Goal: Task Accomplishment & Management: Complete application form

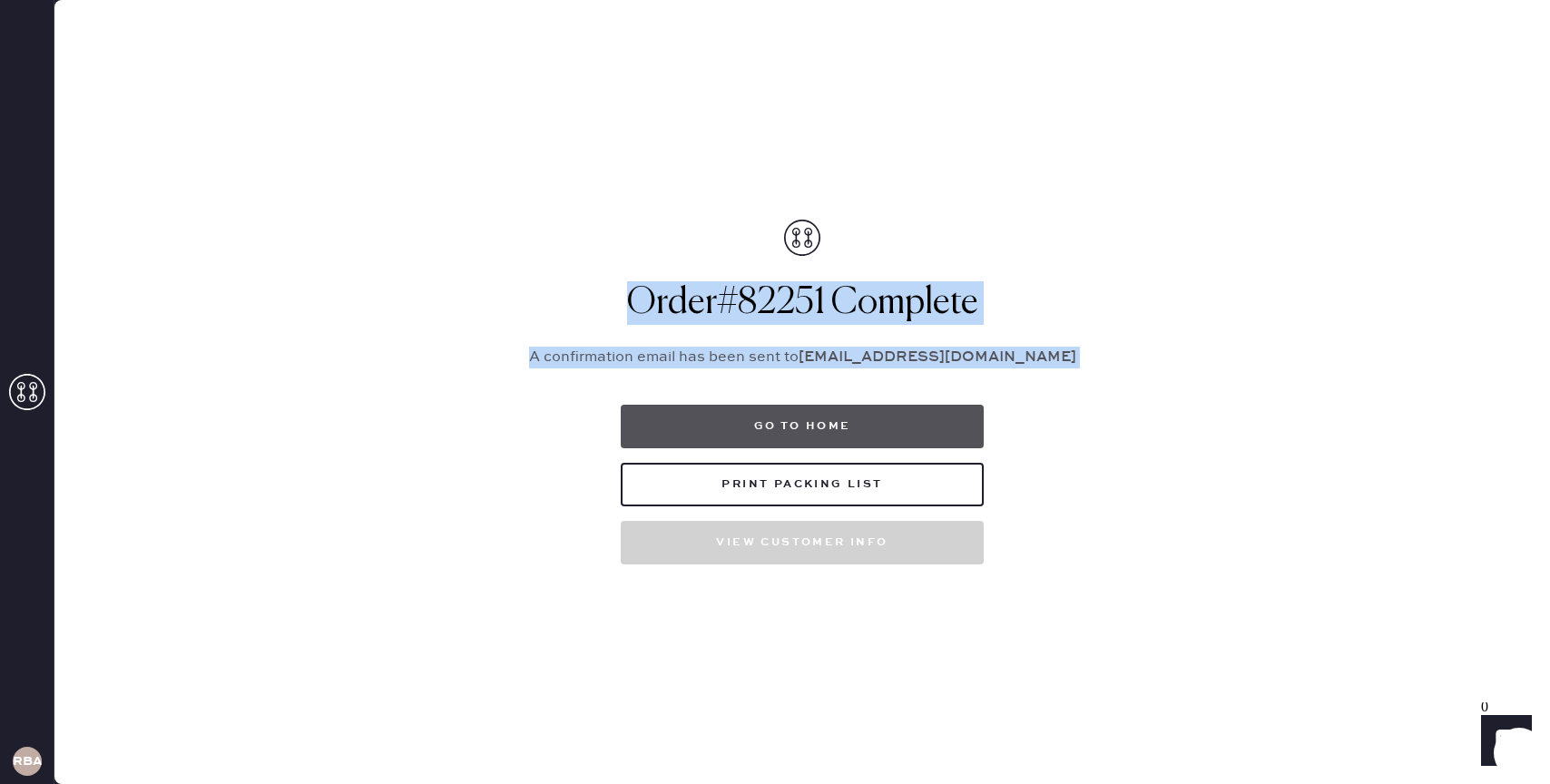
drag, startPoint x: 955, startPoint y: 339, endPoint x: 924, endPoint y: 420, distance: 86.7
click at [930, 424] on div "Order # 82251 Complete A confirmation email has been sent to mwalsh0608@gmail.c…" at bounding box center [802, 391] width 589 height 344
click at [851, 419] on button "Go to home" at bounding box center [802, 427] width 363 height 44
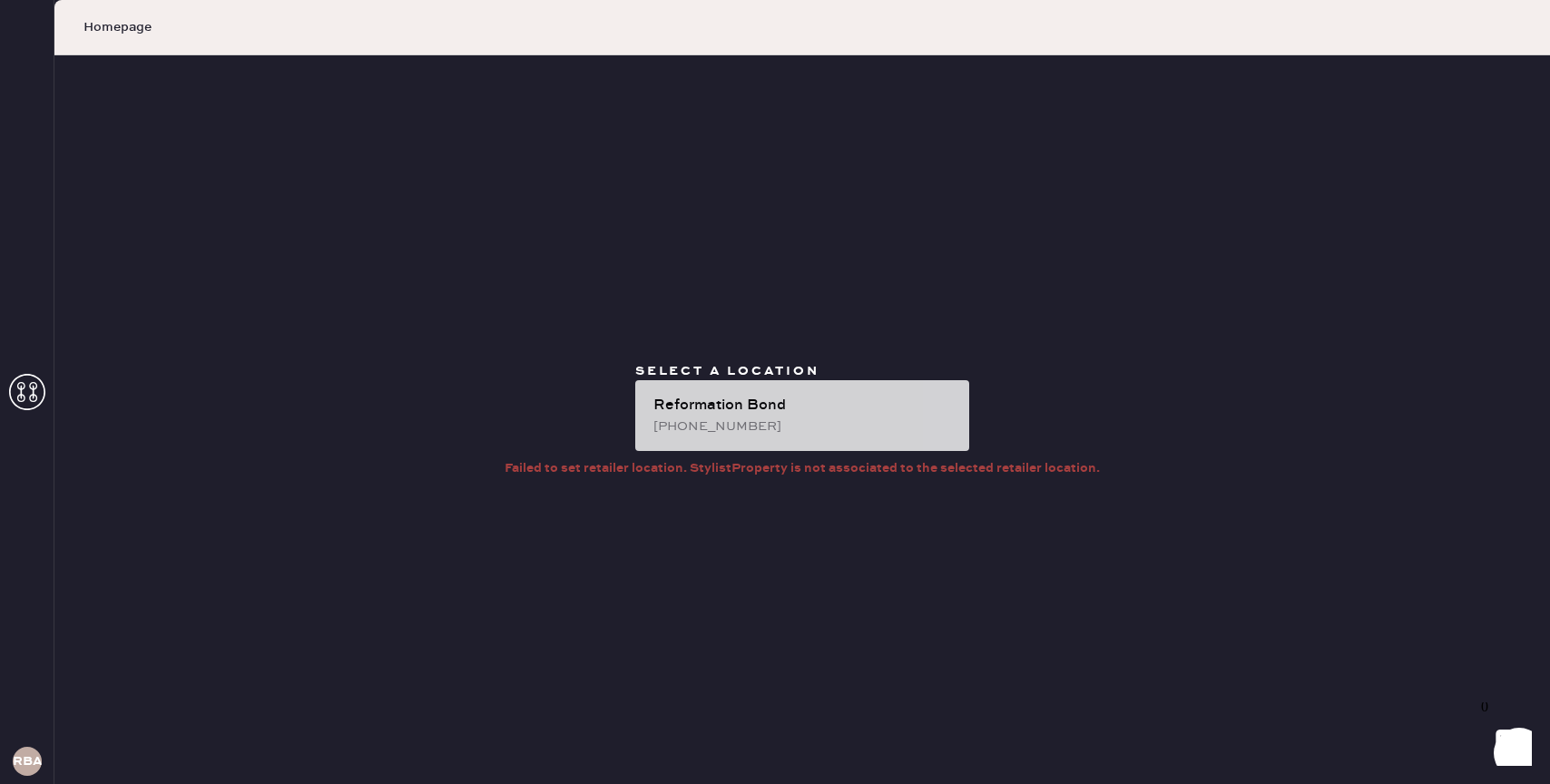
click at [721, 414] on div "Reformation Bond" at bounding box center [804, 406] width 302 height 22
click at [813, 387] on div "Reformation Bond (646)-603-0834" at bounding box center [802, 415] width 334 height 70
click at [776, 393] on div "Reformation Bond (646)-603-0834" at bounding box center [802, 415] width 334 height 70
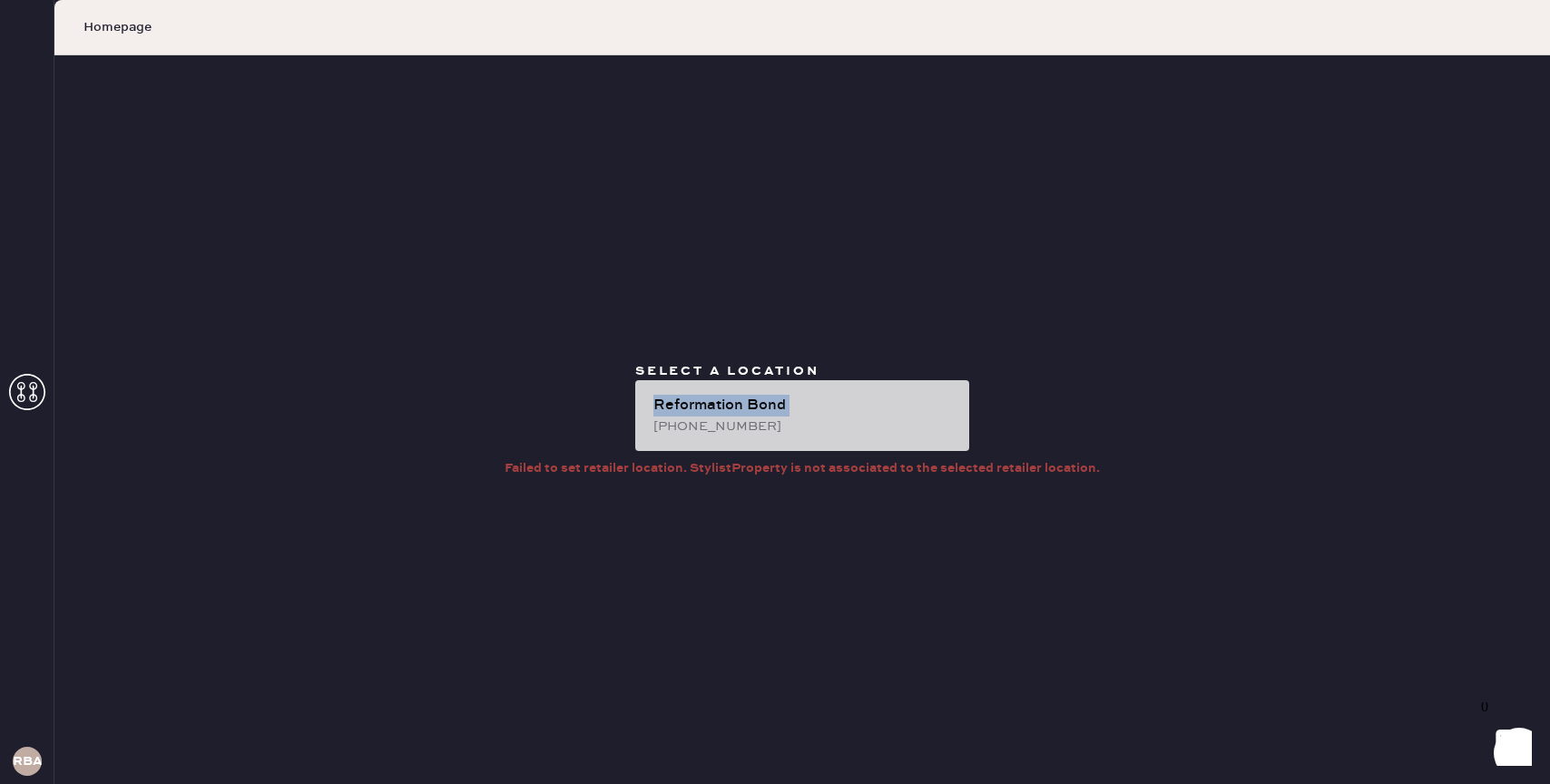
click at [776, 393] on div "Reformation Bond (646)-603-0834" at bounding box center [802, 415] width 334 height 70
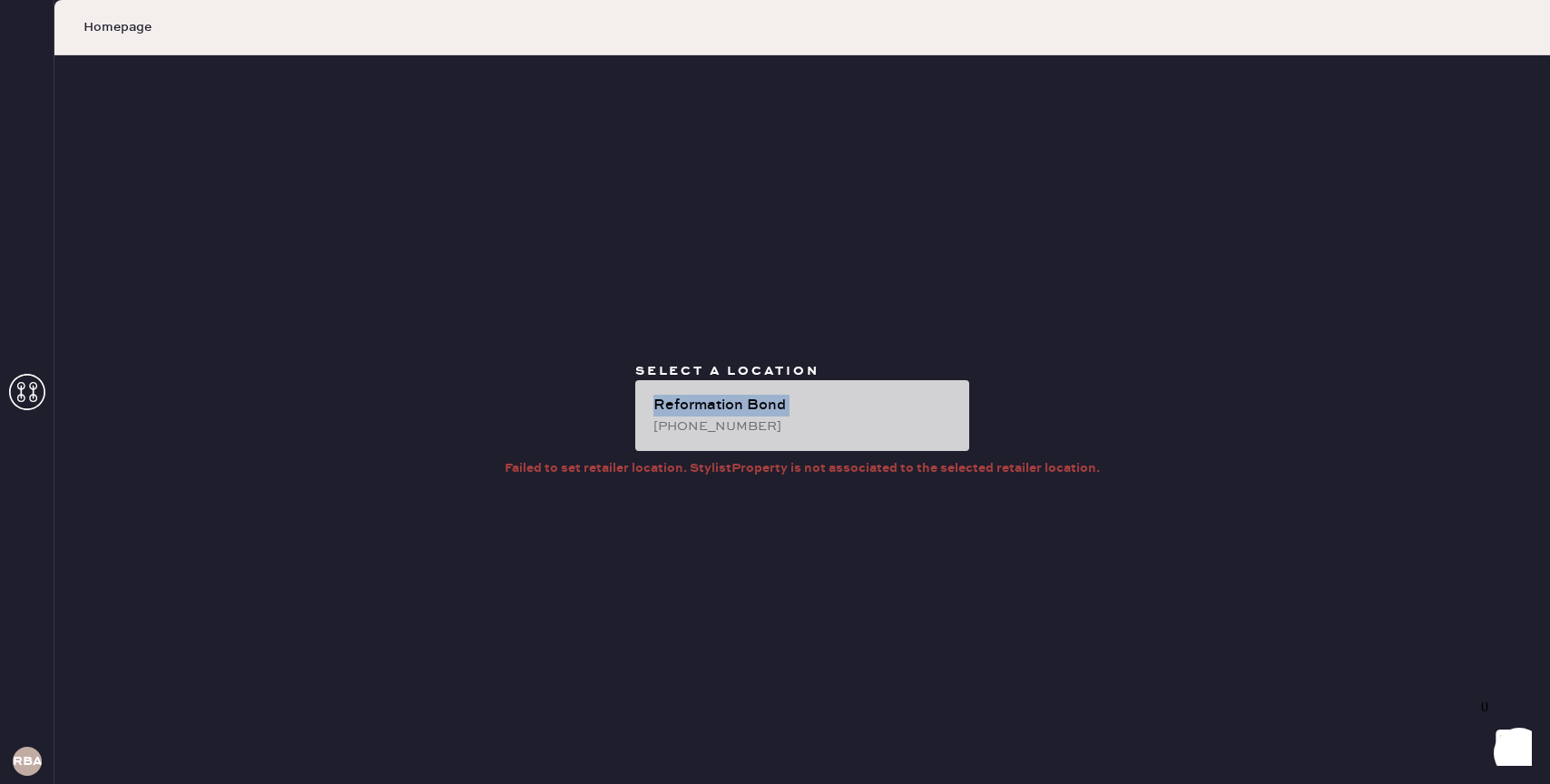
click at [776, 393] on div "Reformation Bond (646)-603-0834" at bounding box center [802, 415] width 334 height 70
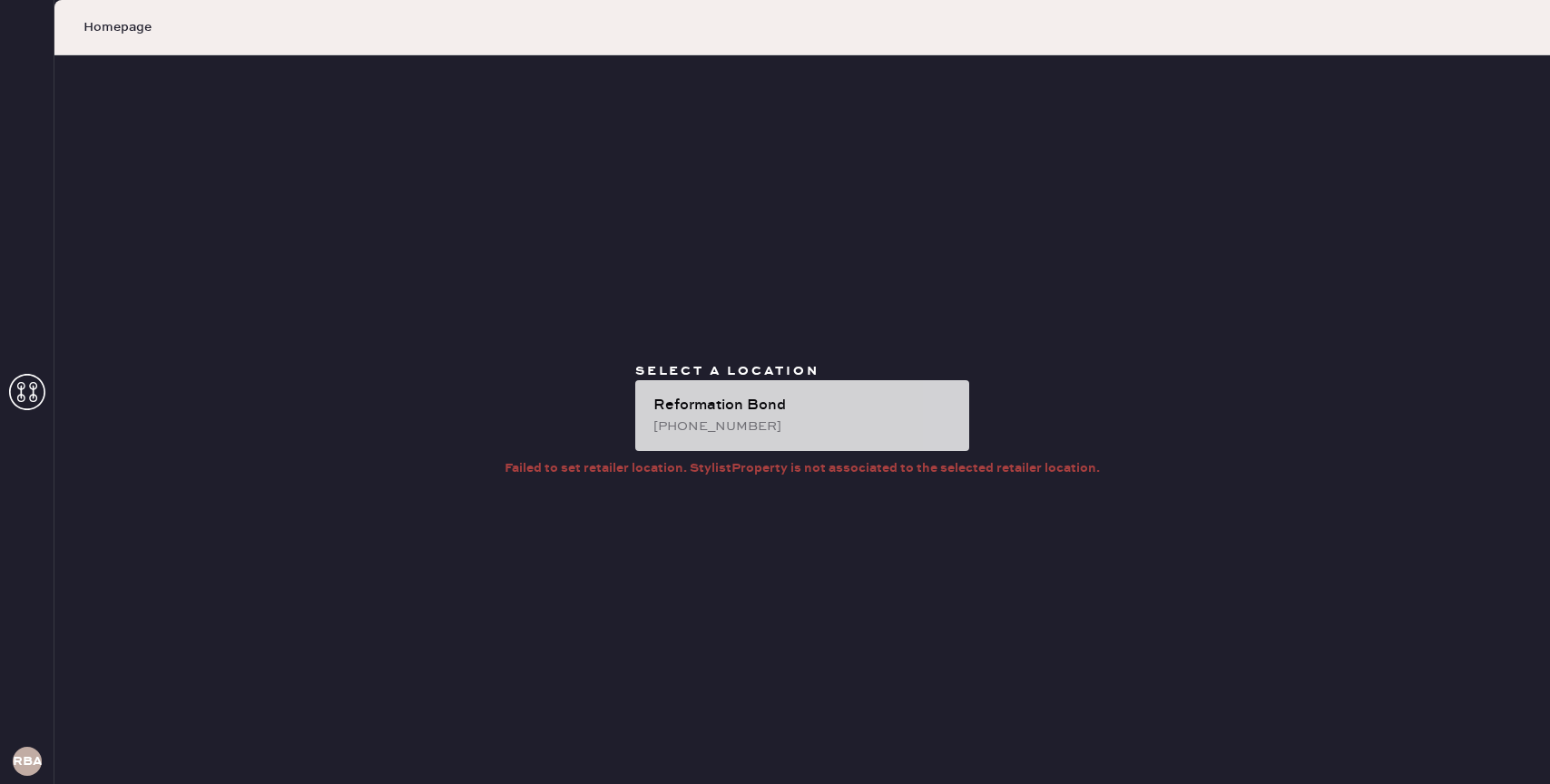
click at [742, 388] on div "Reformation Bond (646)-603-0834" at bounding box center [802, 415] width 334 height 70
click at [762, 403] on div "Reformation Bond" at bounding box center [804, 406] width 302 height 22
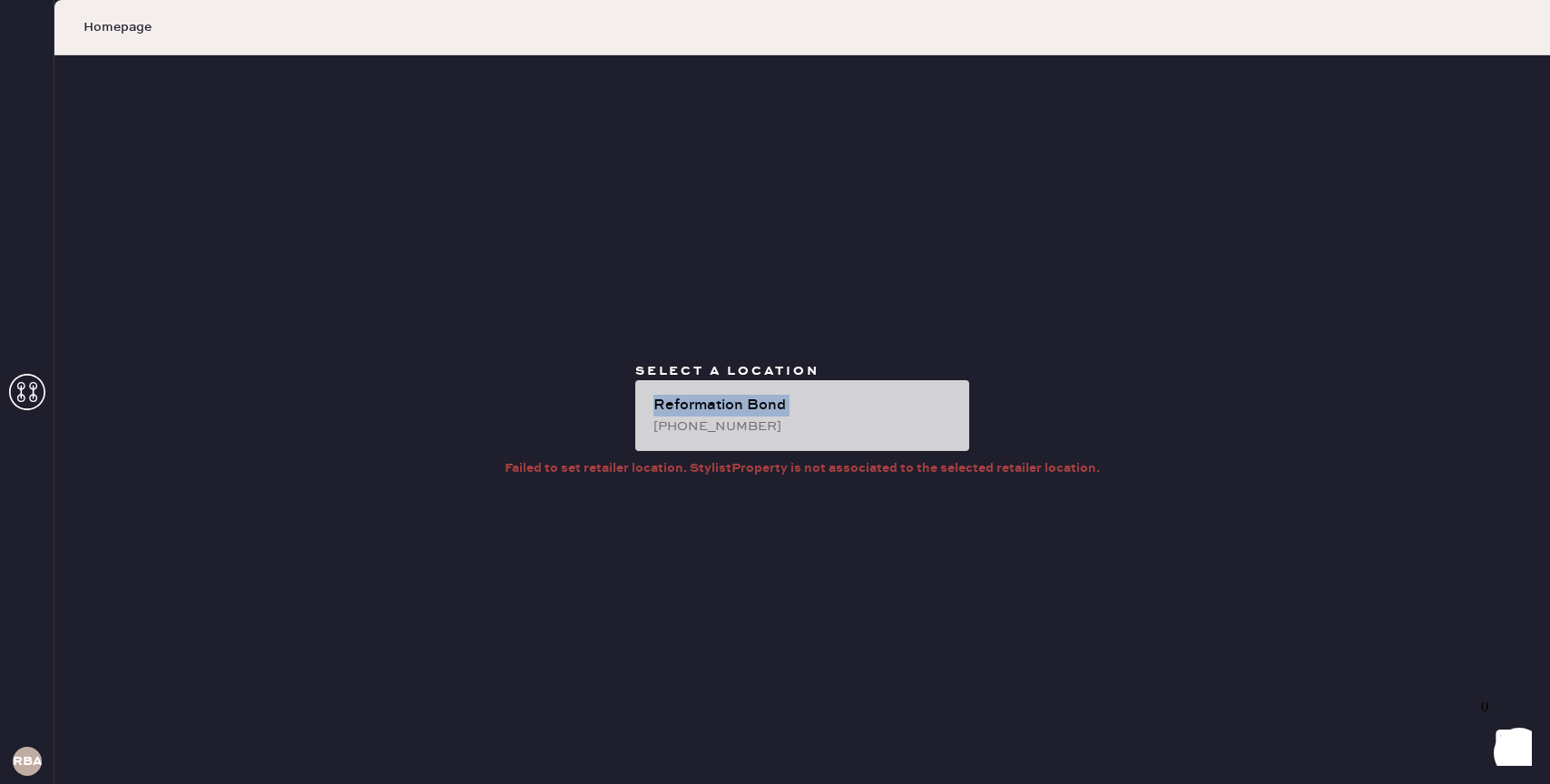
click at [762, 403] on div "Reformation Bond" at bounding box center [804, 406] width 302 height 22
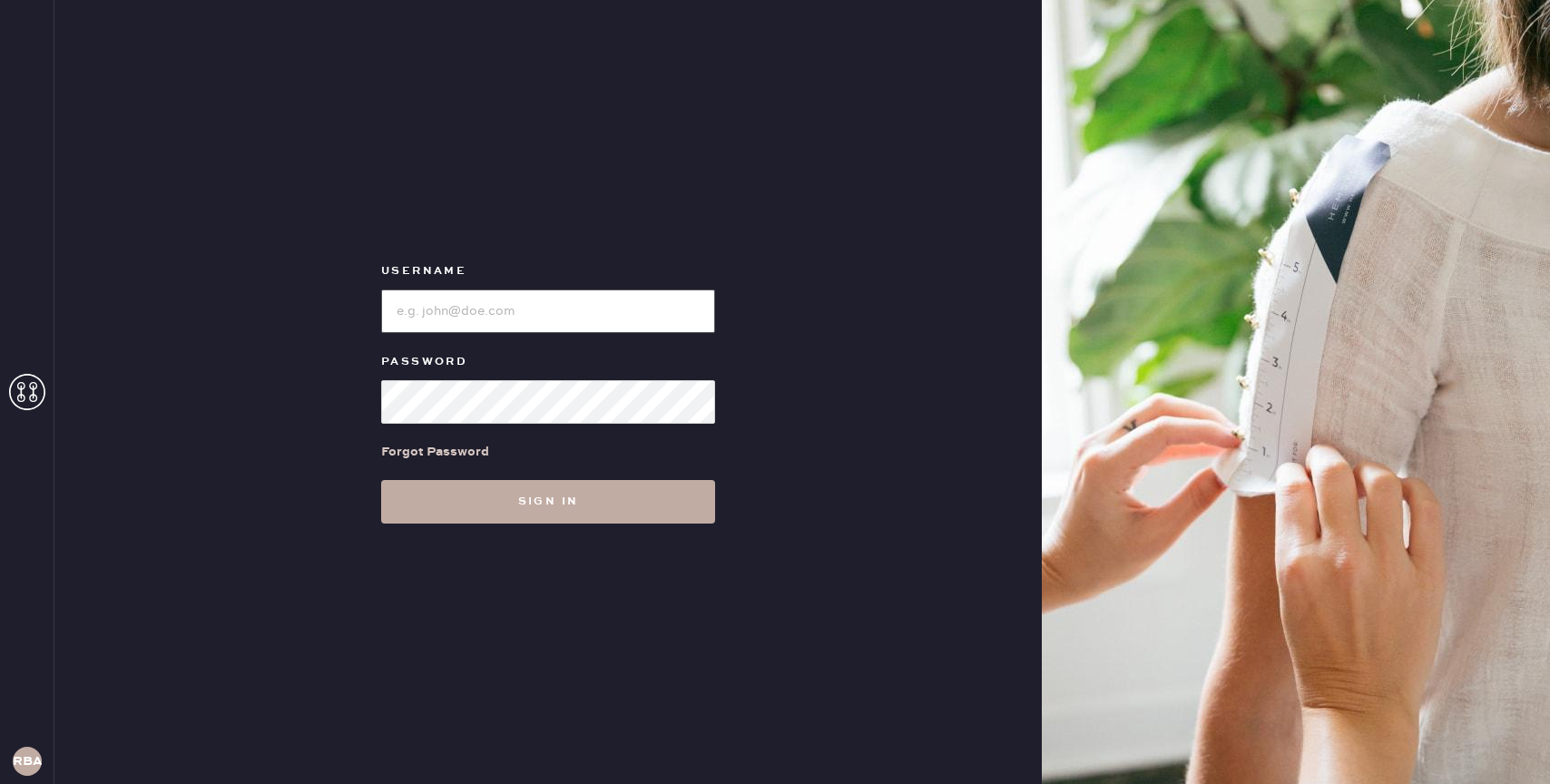
type input "reformationbond"
click at [586, 503] on button "Sign in" at bounding box center [547, 502] width 334 height 44
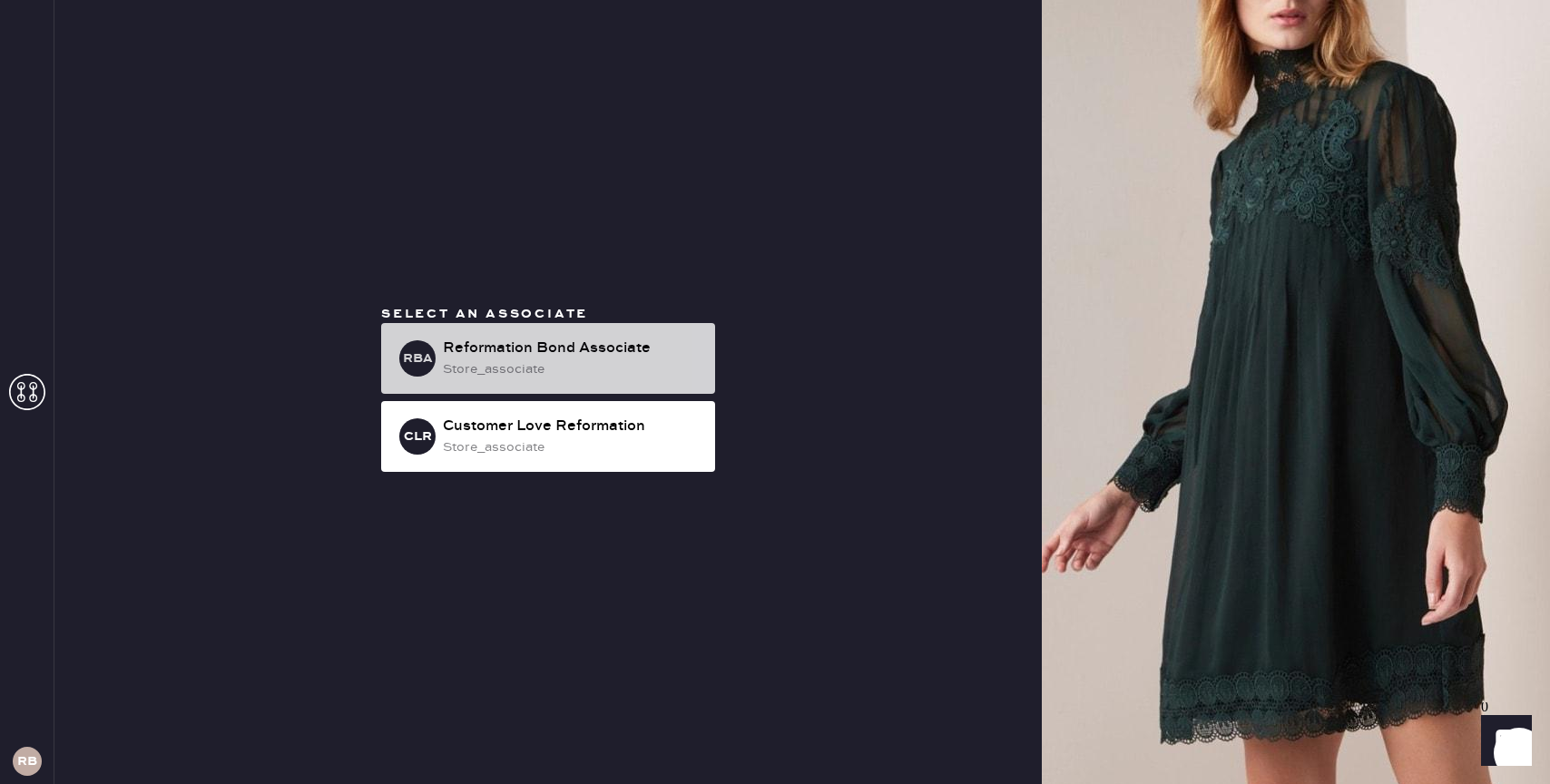
click at [580, 364] on div "store_associate" at bounding box center [572, 369] width 258 height 20
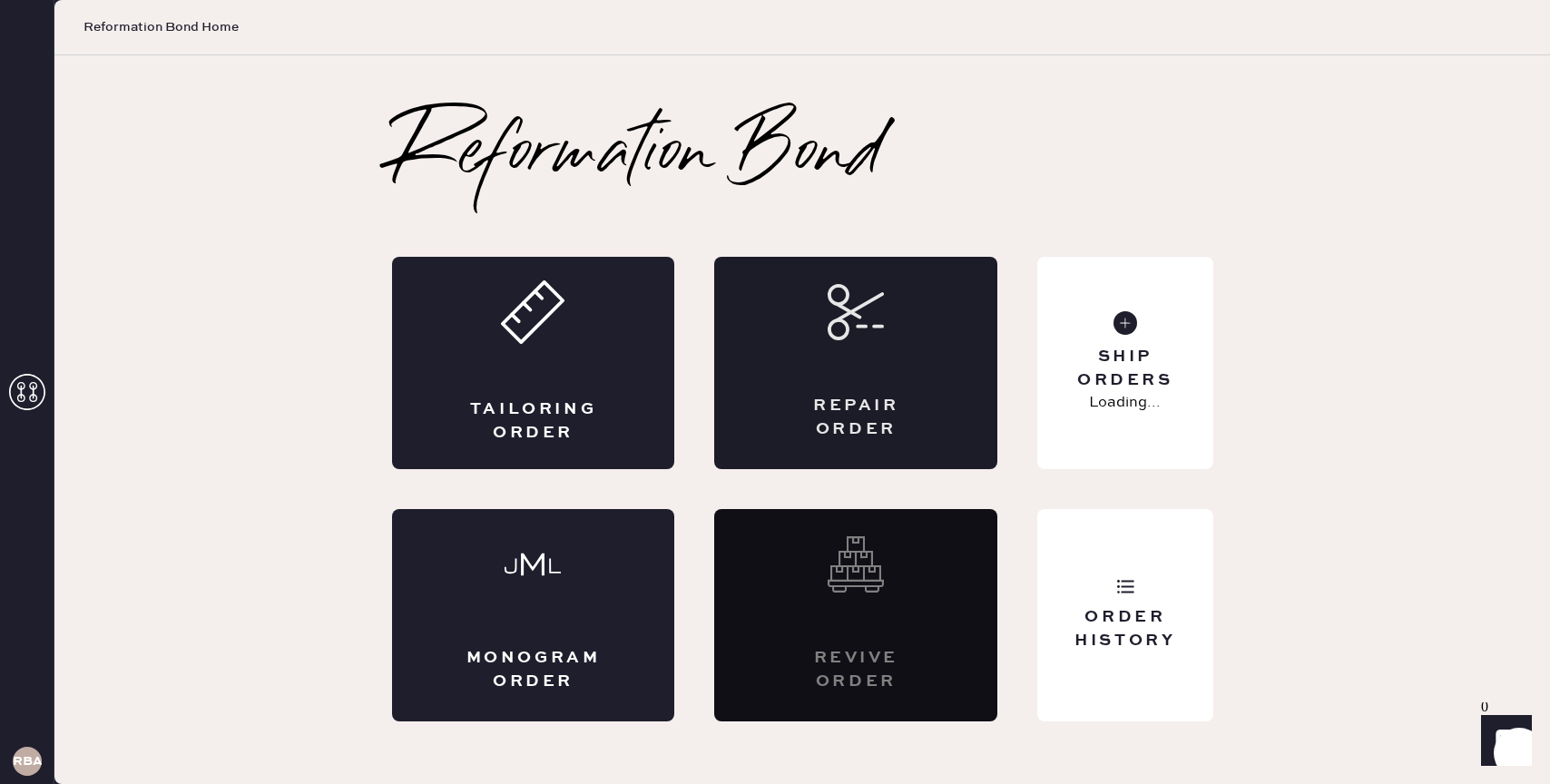
click at [840, 343] on div "Repair Order" at bounding box center [855, 363] width 283 height 212
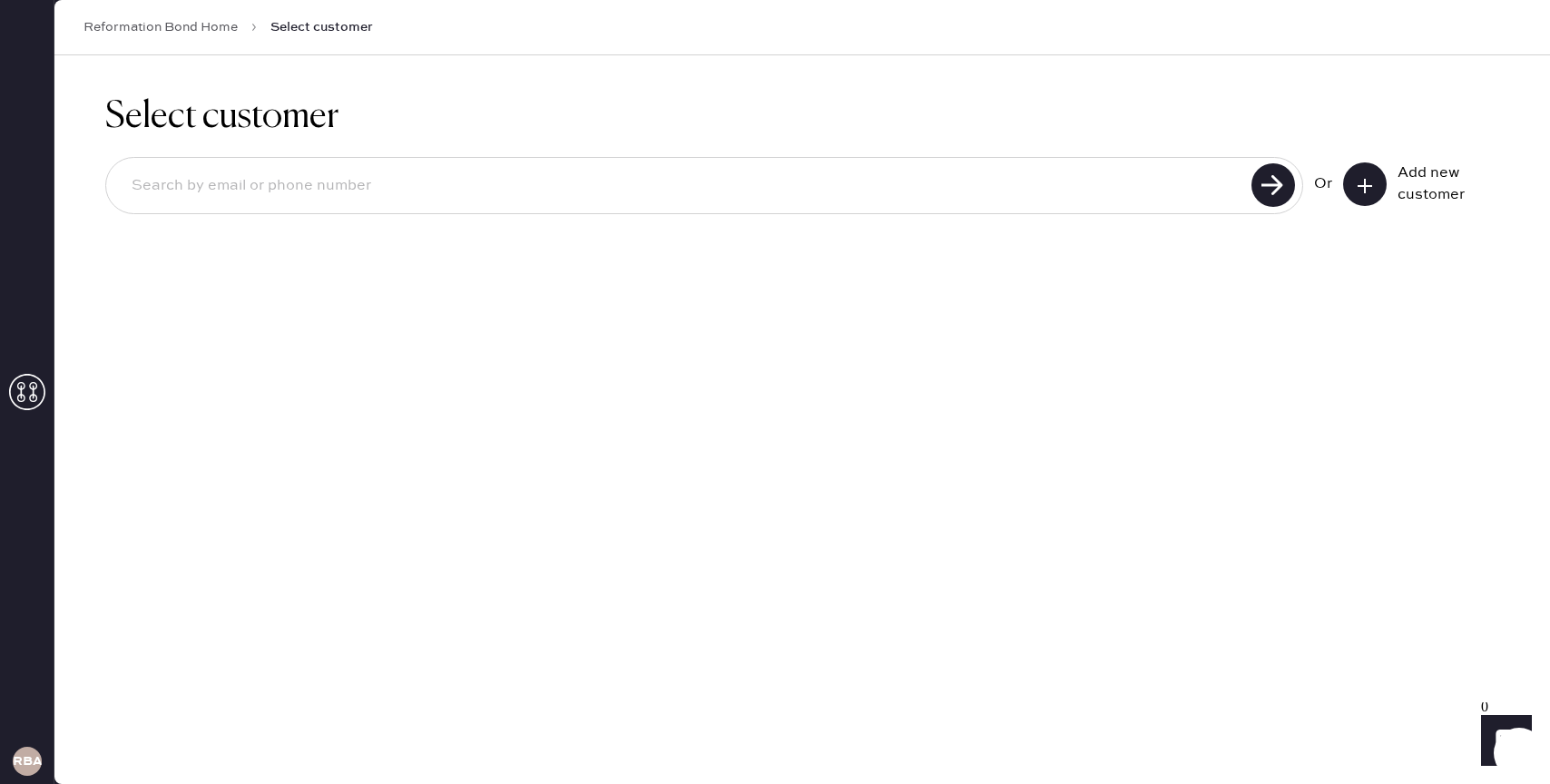
click at [1138, 188] on input at bounding box center [681, 186] width 1129 height 42
type input "[EMAIL_ADDRESS][DOMAIN_NAME]"
click at [1364, 196] on button at bounding box center [1365, 185] width 44 height 44
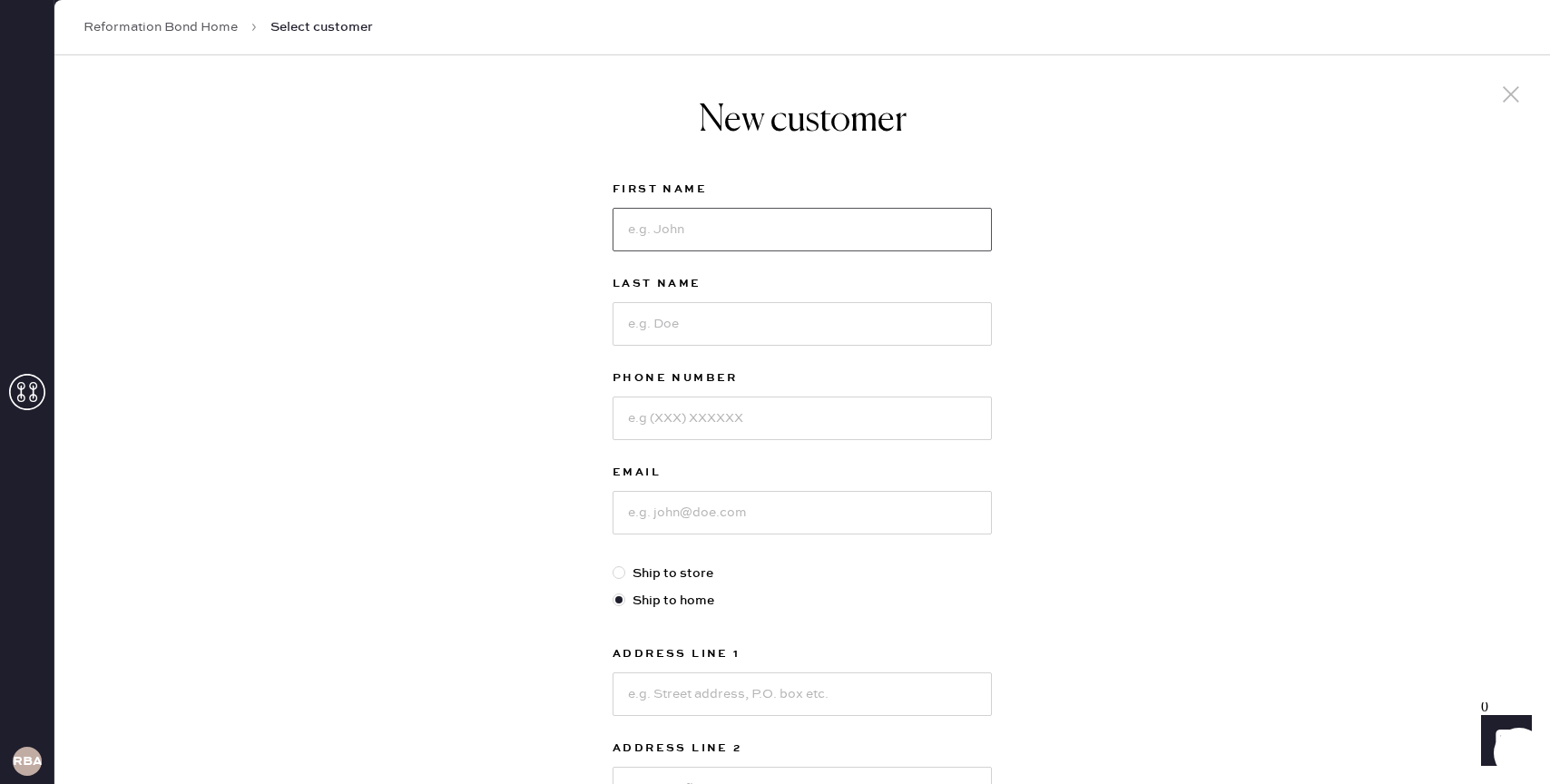
click at [705, 234] on input at bounding box center [802, 229] width 379 height 44
type input "[PERSON_NAME]"
type input "Hyken"
type input "3145508467"
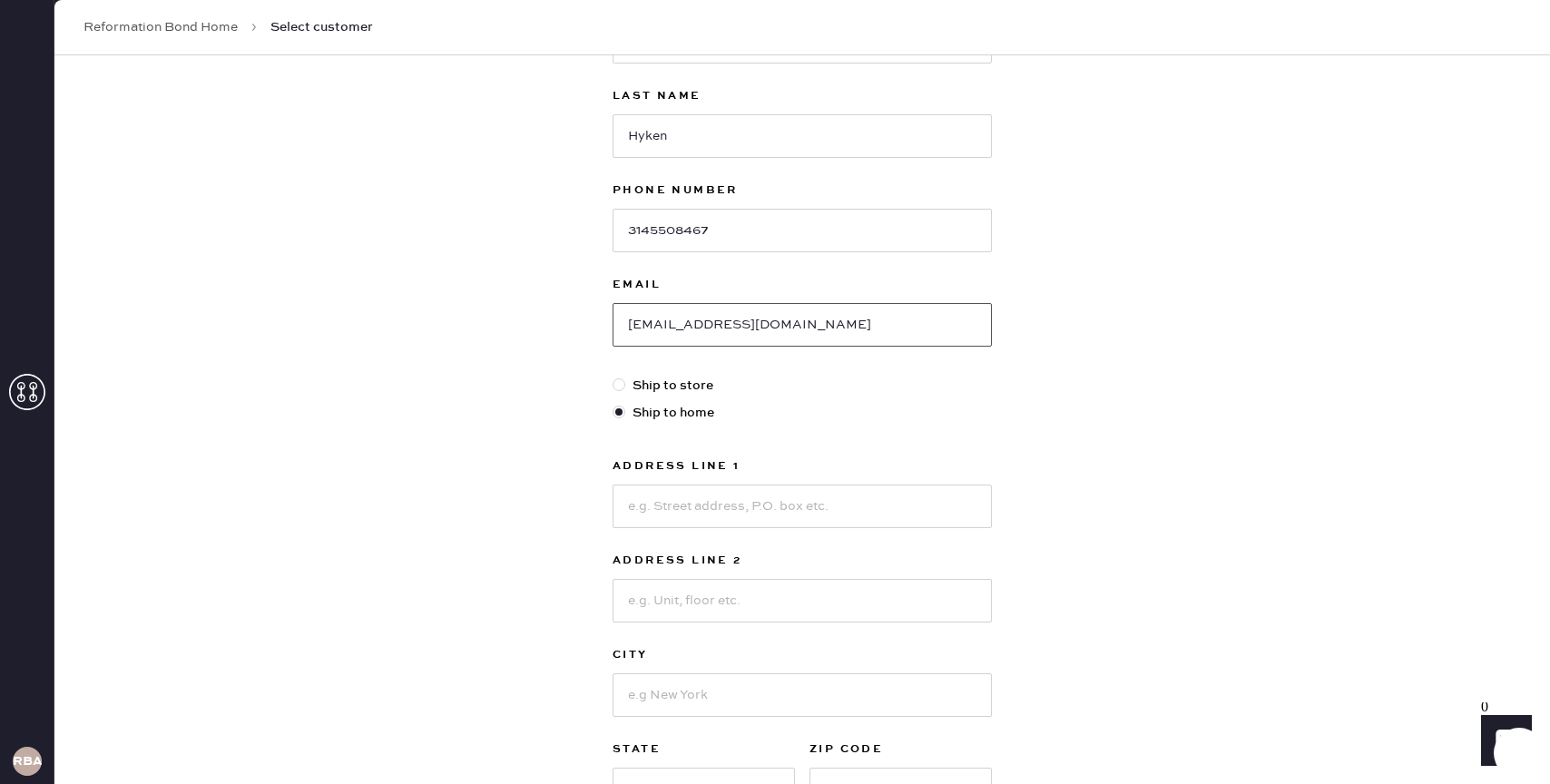
scroll to position [193, 0]
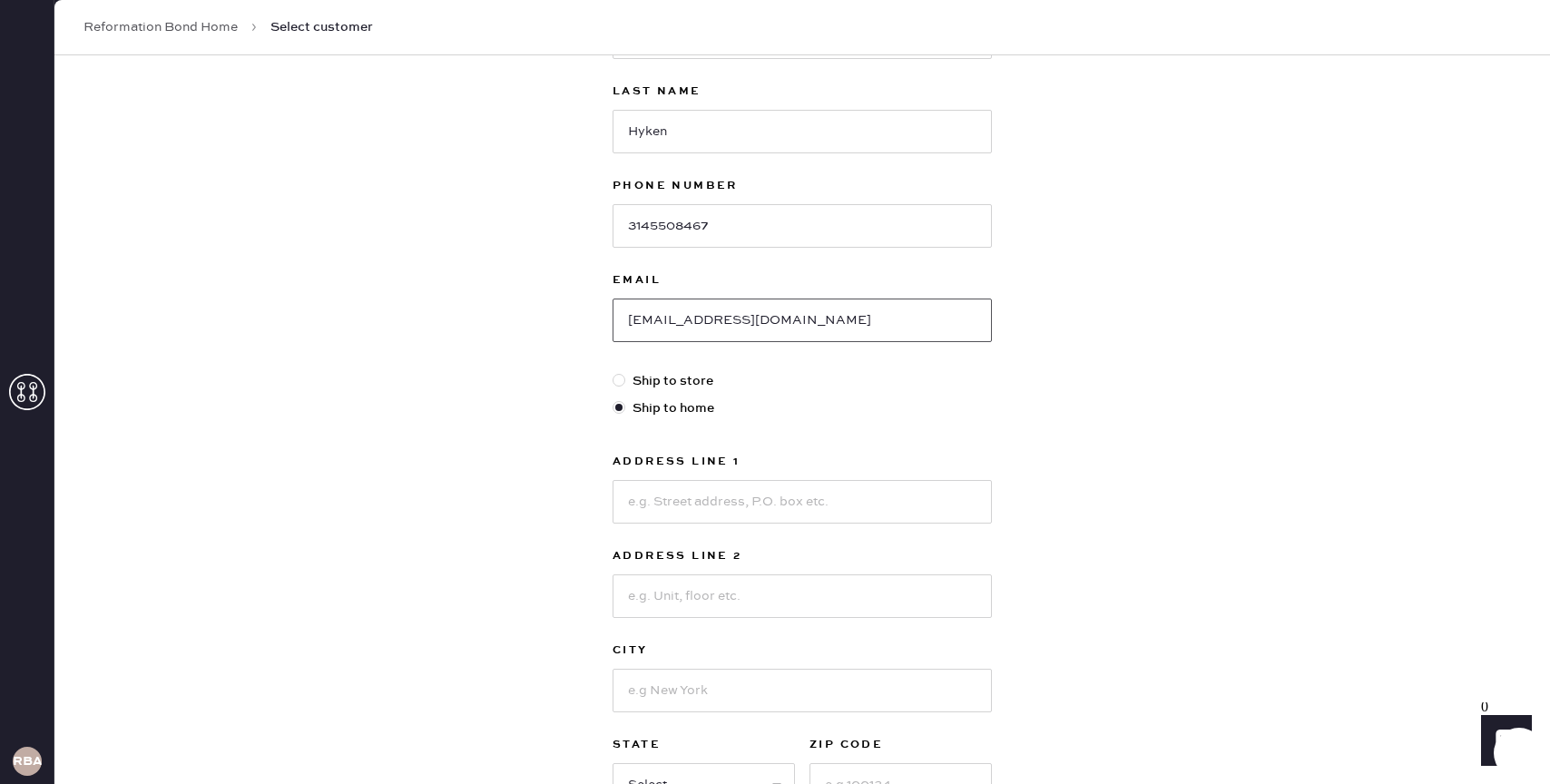
type input "[EMAIL_ADDRESS][DOMAIN_NAME]"
click at [636, 514] on input at bounding box center [802, 502] width 379 height 44
type input "[STREET_ADDRESS] 4A"
type input "[US_STATE]"
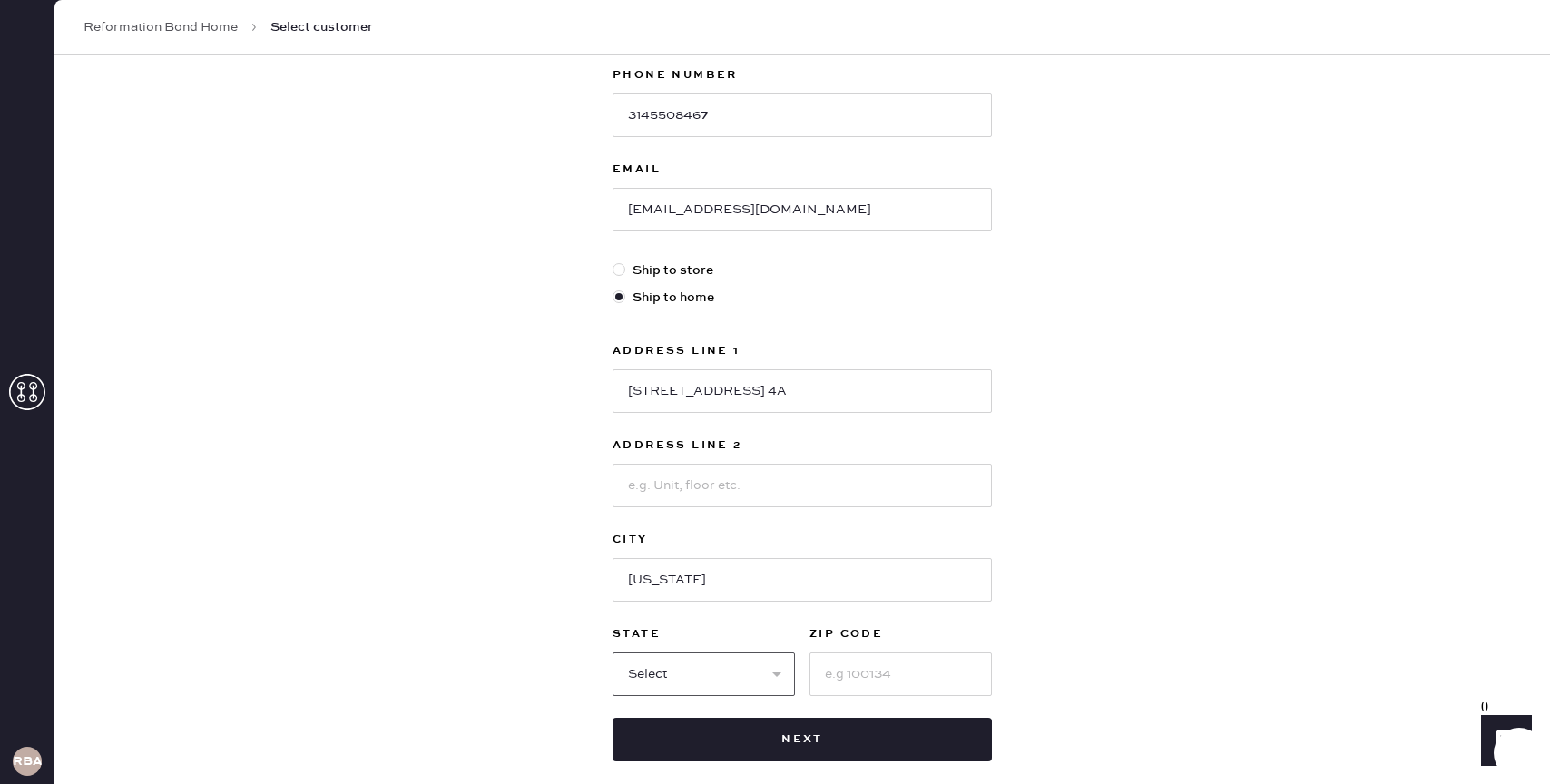
scroll to position [318, 0]
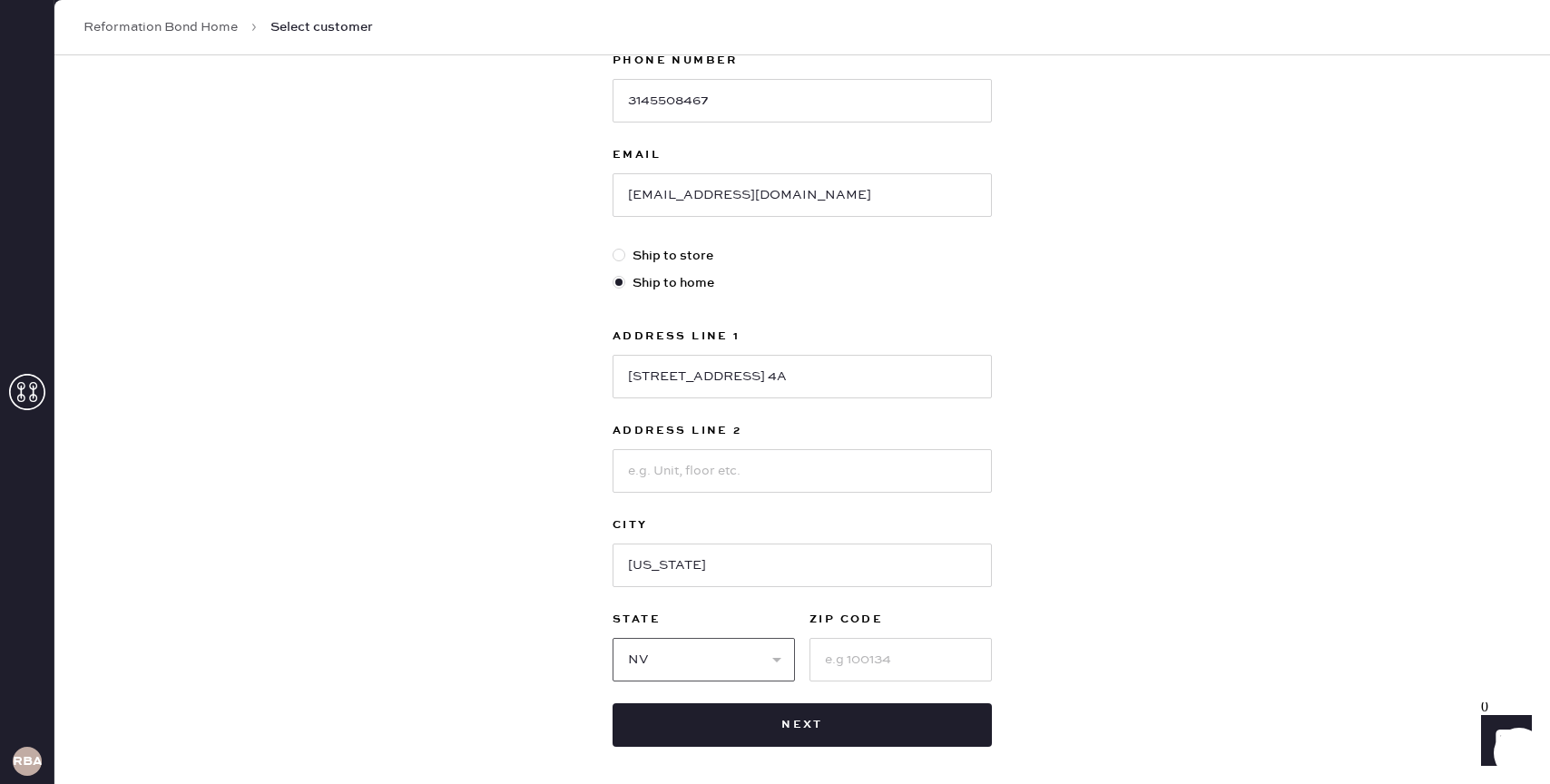
select select "NY"
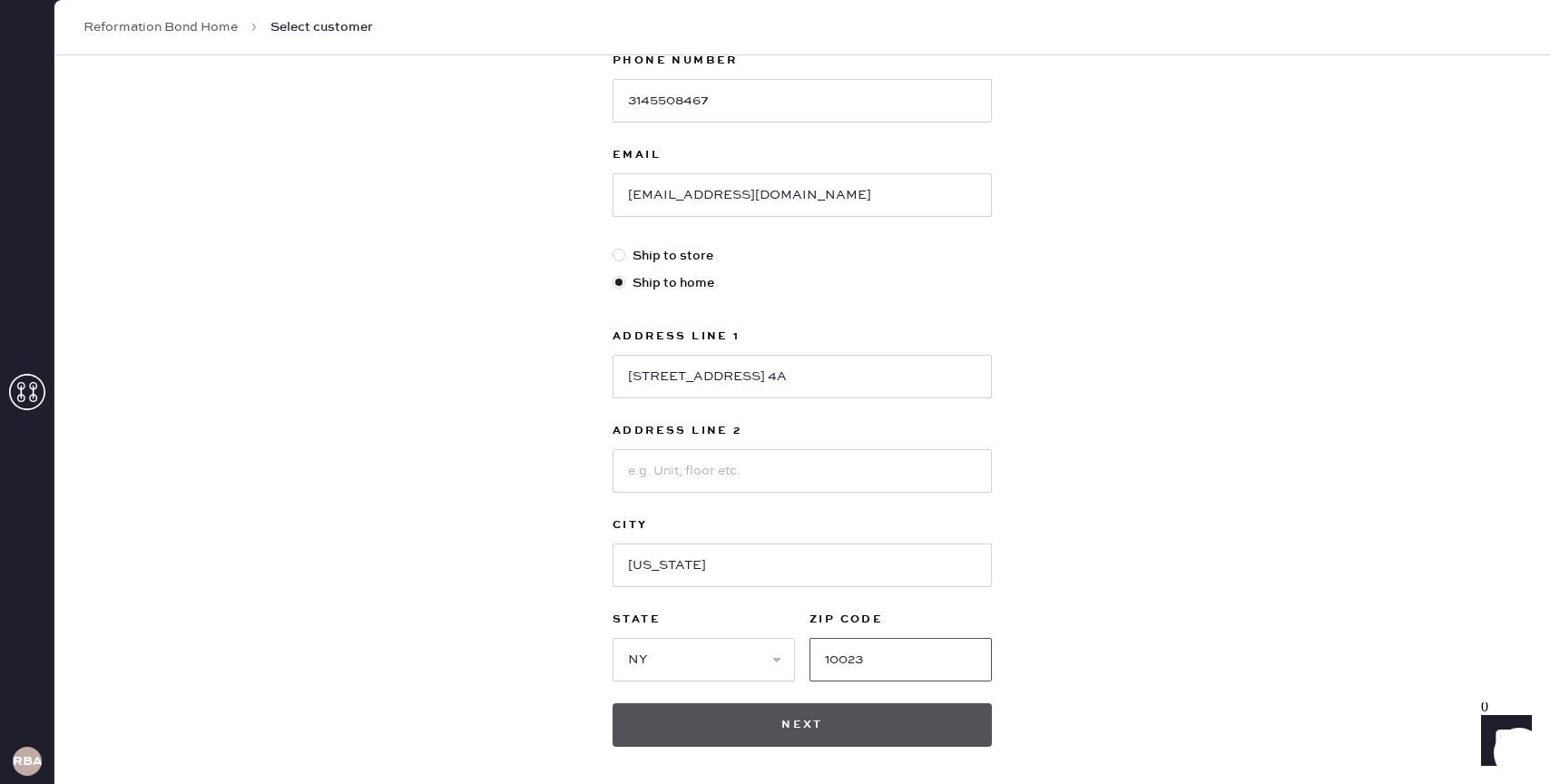
type input "10023"
click at [802, 734] on button "Next" at bounding box center [802, 726] width 379 height 44
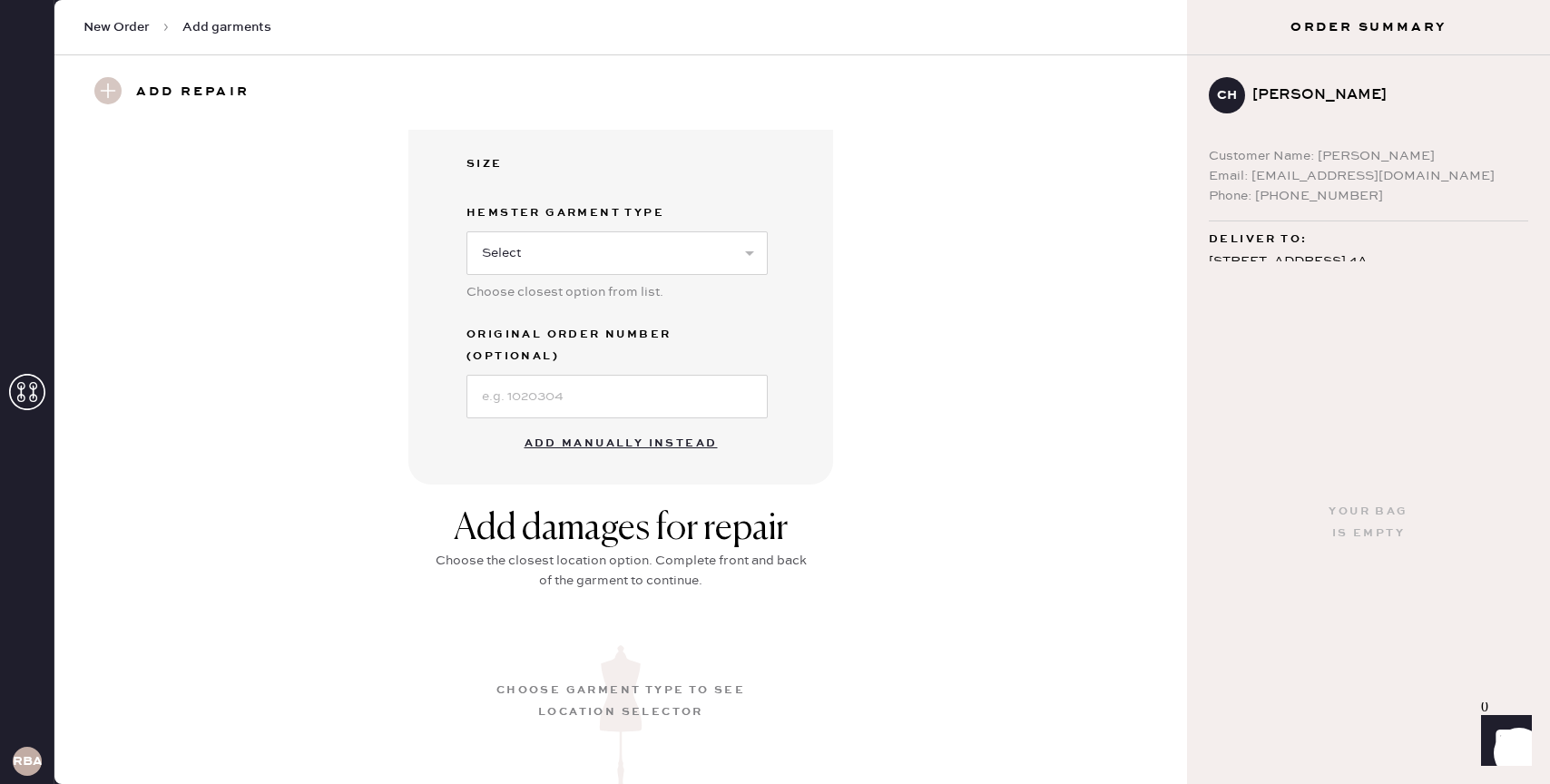
scroll to position [410, 0]
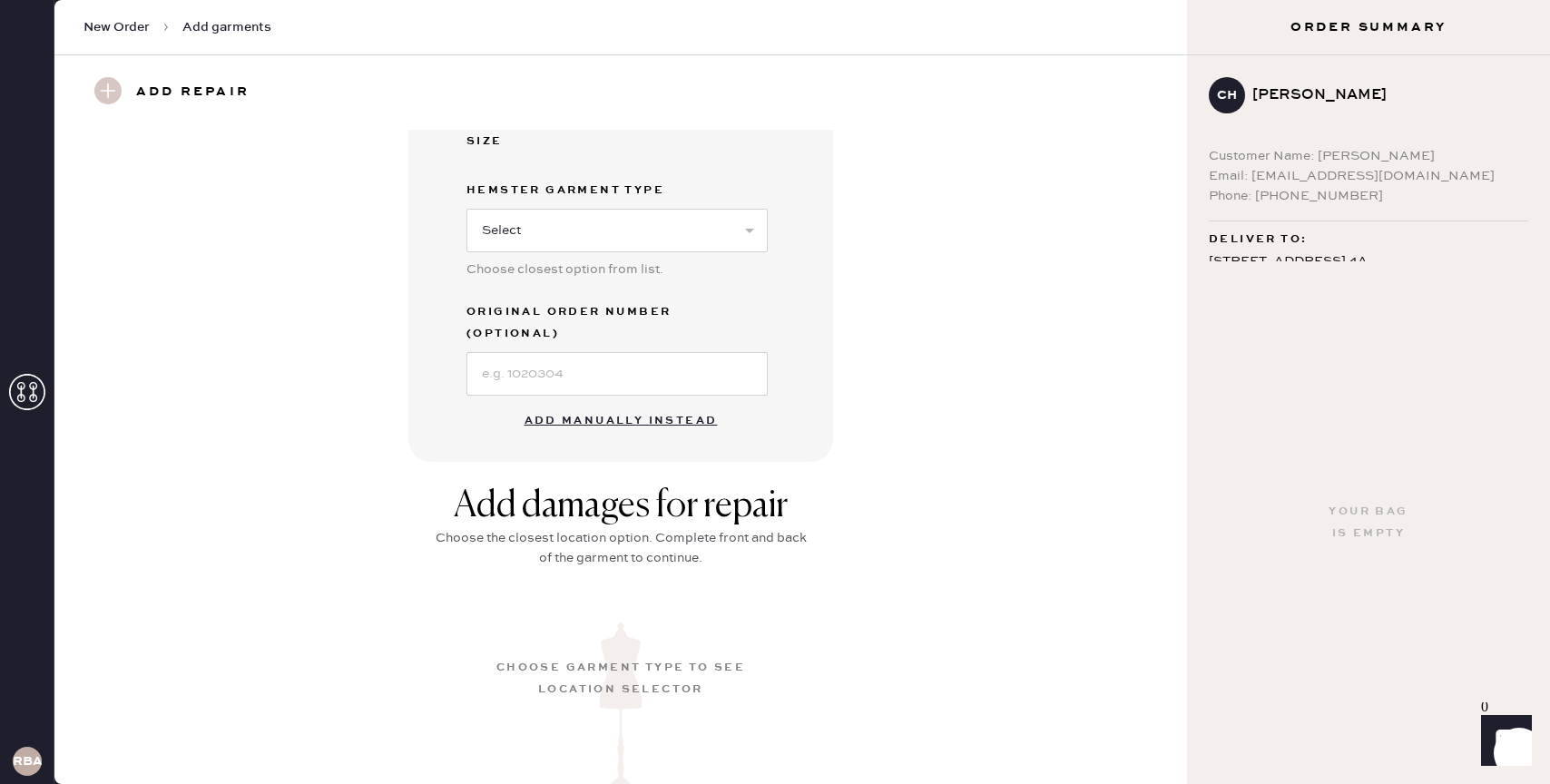
click at [647, 403] on button "Add manually instead" at bounding box center [621, 421] width 215 height 37
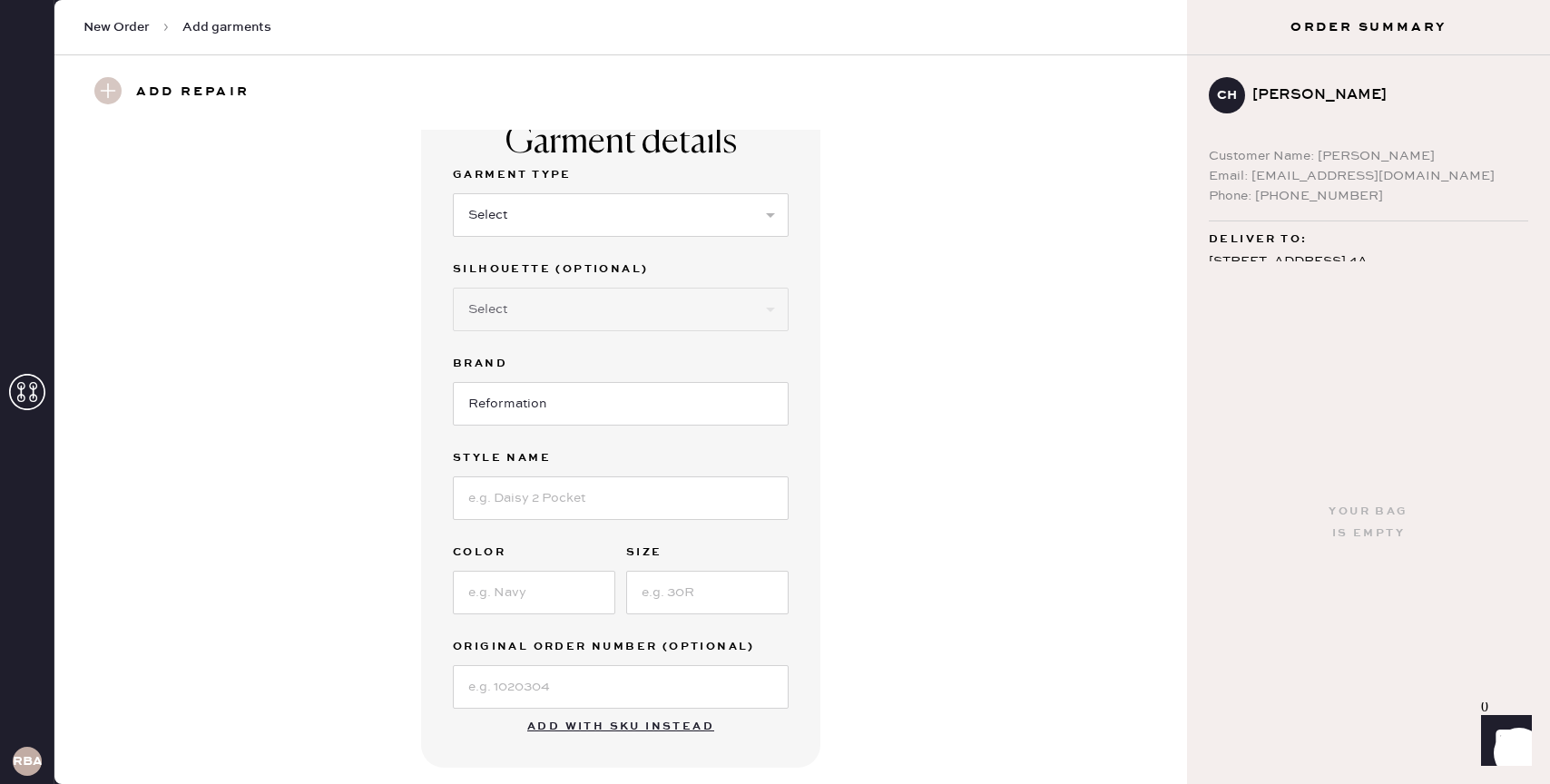
scroll to position [8, 0]
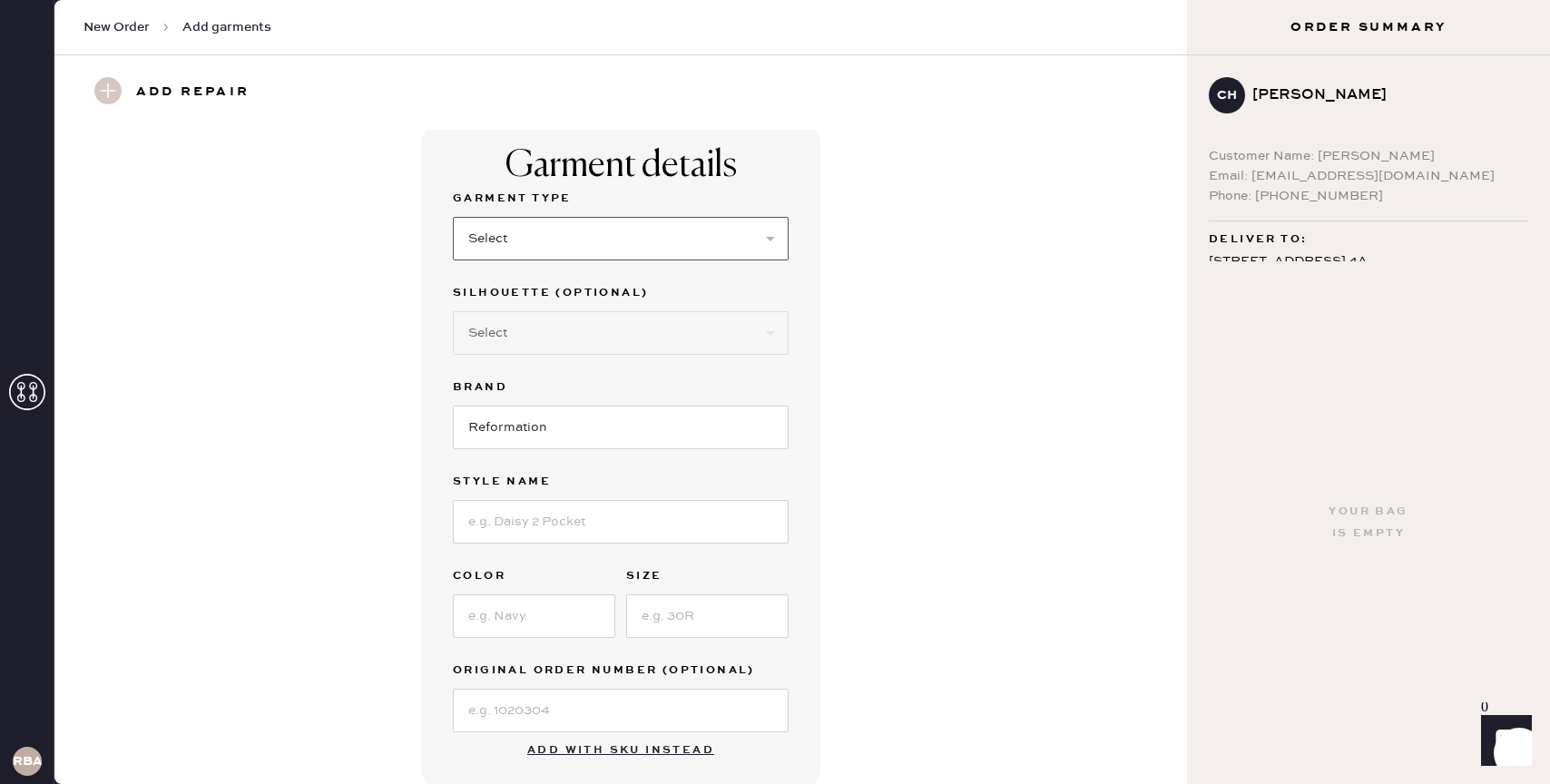
click at [646, 245] on select "Select Basic Skirt Jeans Leggings Pants Shorts Basic Sleeved Dress Basic Sleeve…" at bounding box center [621, 238] width 335 height 44
select select "13"
click at [453, 217] on select "Select Basic Skirt Jeans Leggings Pants Shorts Basic Sleeved Dress Basic Sleeve…" at bounding box center [621, 238] width 335 height 44
click at [551, 334] on select "Select Maxi Skirt Midi Skirt Mini Skirt Other" at bounding box center [621, 334] width 335 height 44
select select "19"
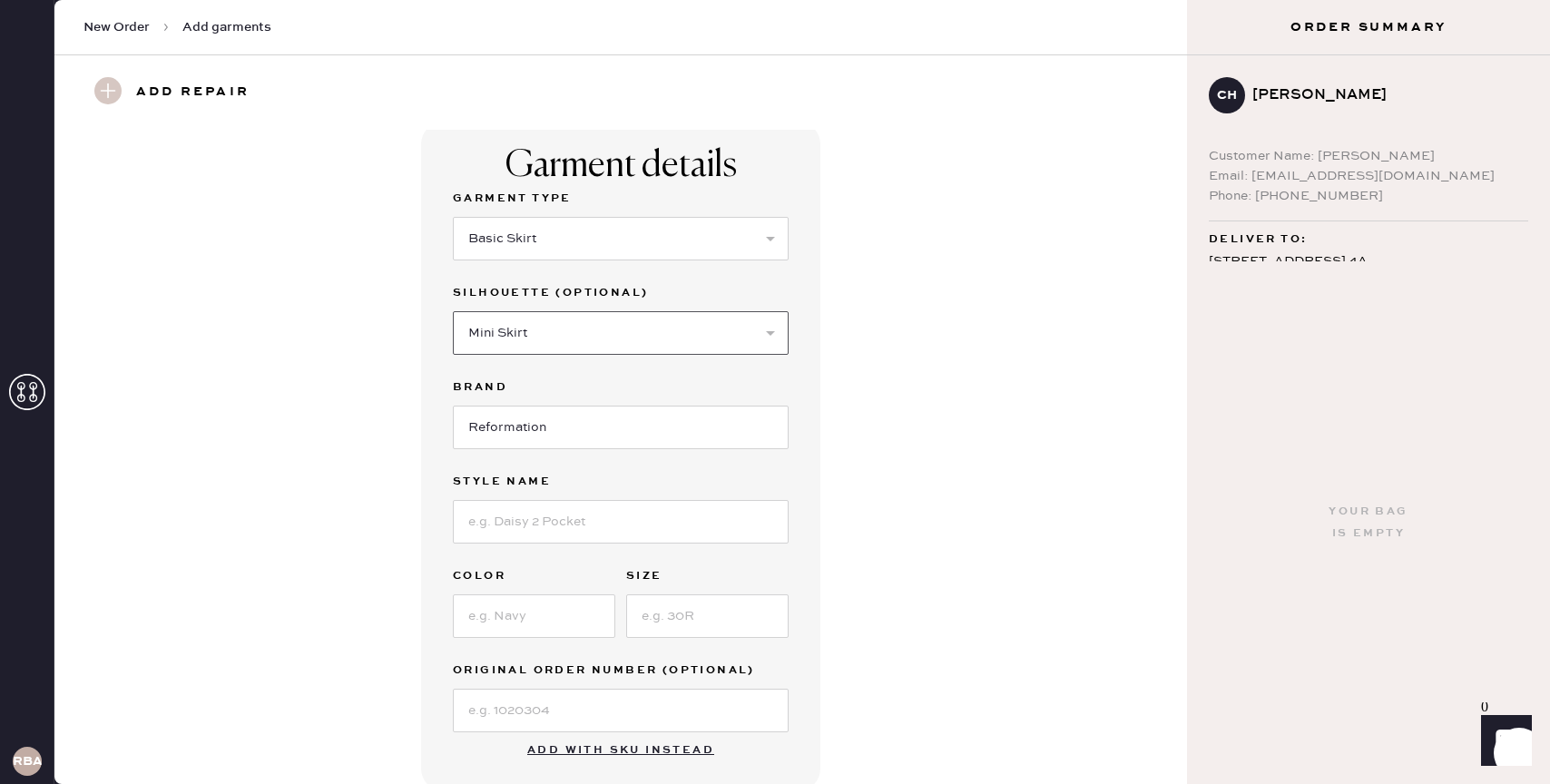
click at [453, 312] on select "Select Maxi Skirt Midi Skirt Mini Skirt Other" at bounding box center [621, 334] width 335 height 44
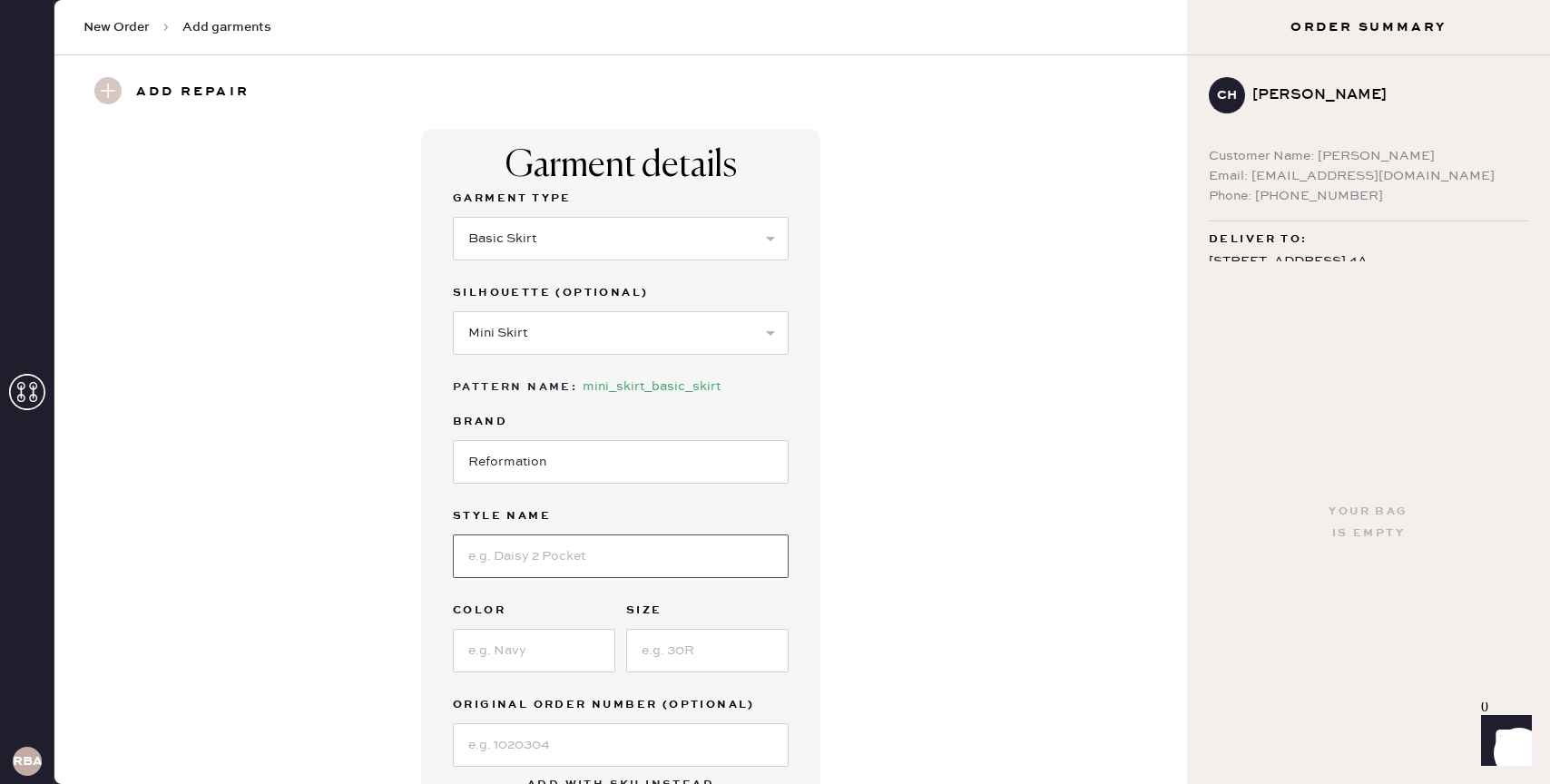
click at [557, 562] on input at bounding box center [621, 556] width 335 height 44
click at [830, 486] on div "Garment details Garment Type Select Basic Skirt Jeans Leggings Pants Shorts Bas…" at bounding box center [621, 473] width 1067 height 705
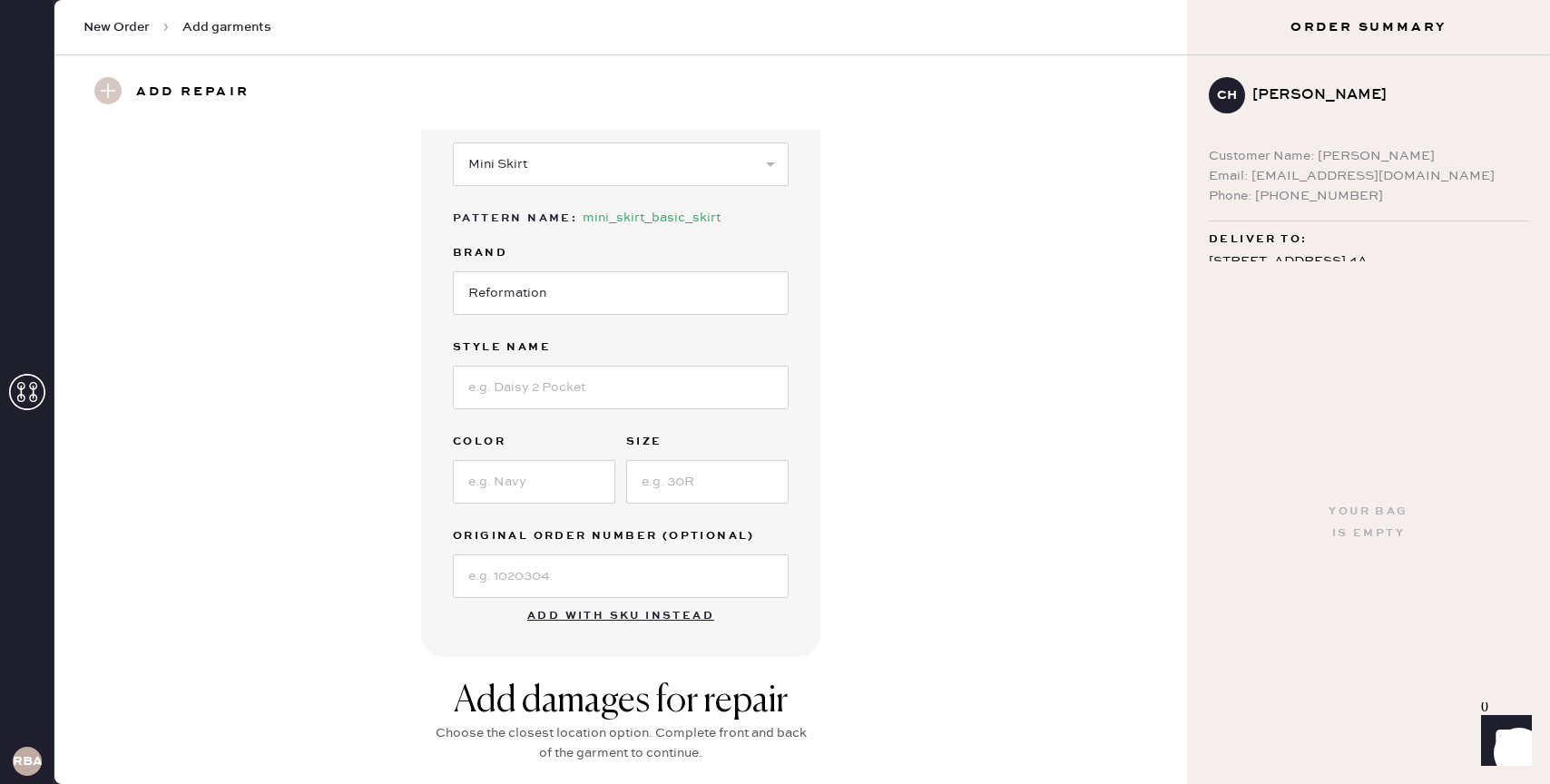
scroll to position [179, 0]
click at [557, 386] on input at bounding box center [621, 386] width 335 height 44
click at [494, 482] on input at bounding box center [535, 480] width 163 height 44
type input "multi"
click at [660, 475] on input at bounding box center [707, 480] width 163 height 44
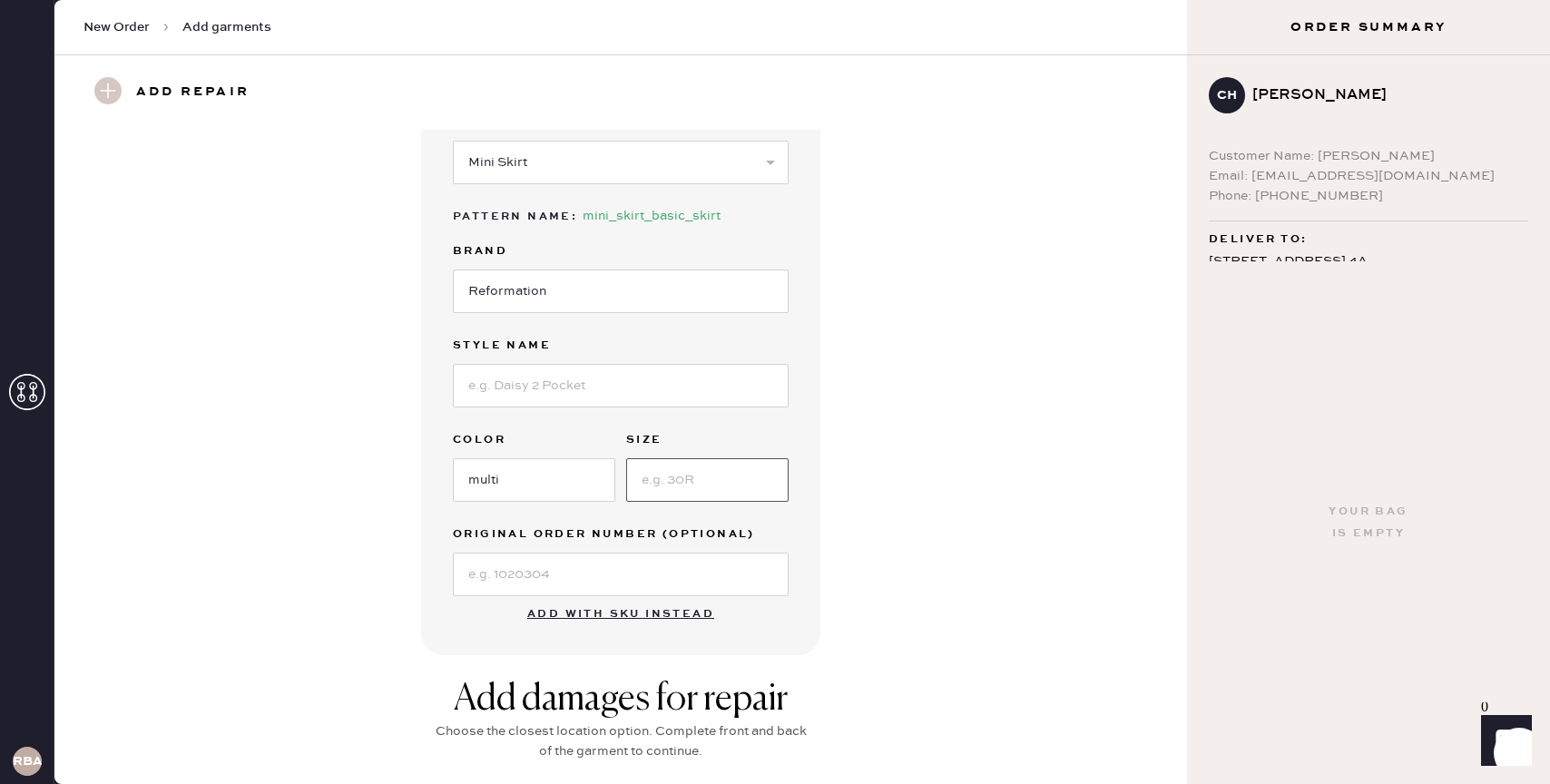
type input "4"
click at [851, 448] on div "Garment details Garment Type Select Basic Skirt Jeans Leggings Pants Shorts Bas…" at bounding box center [621, 302] width 1067 height 705
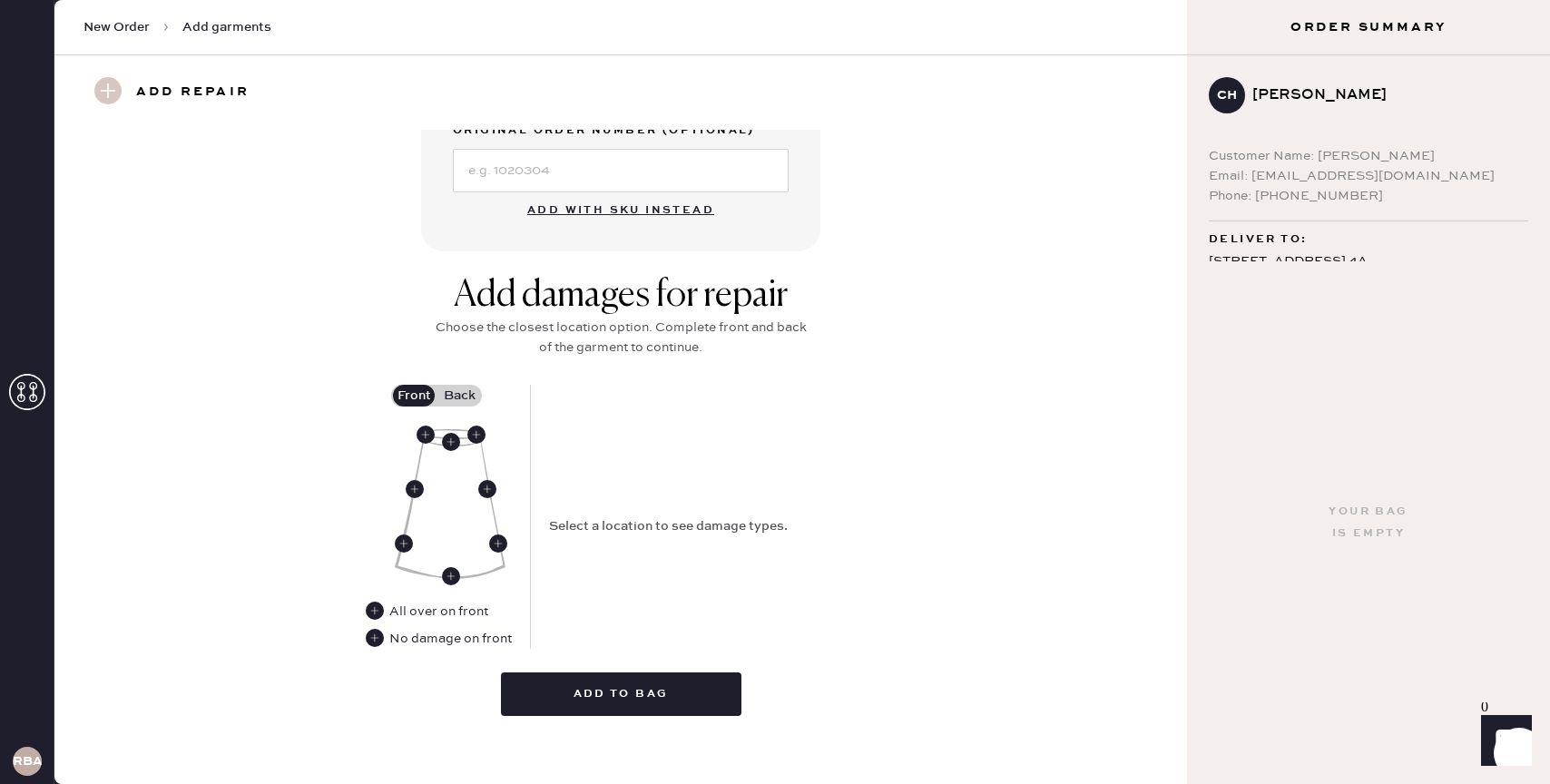
scroll to position [590, 0]
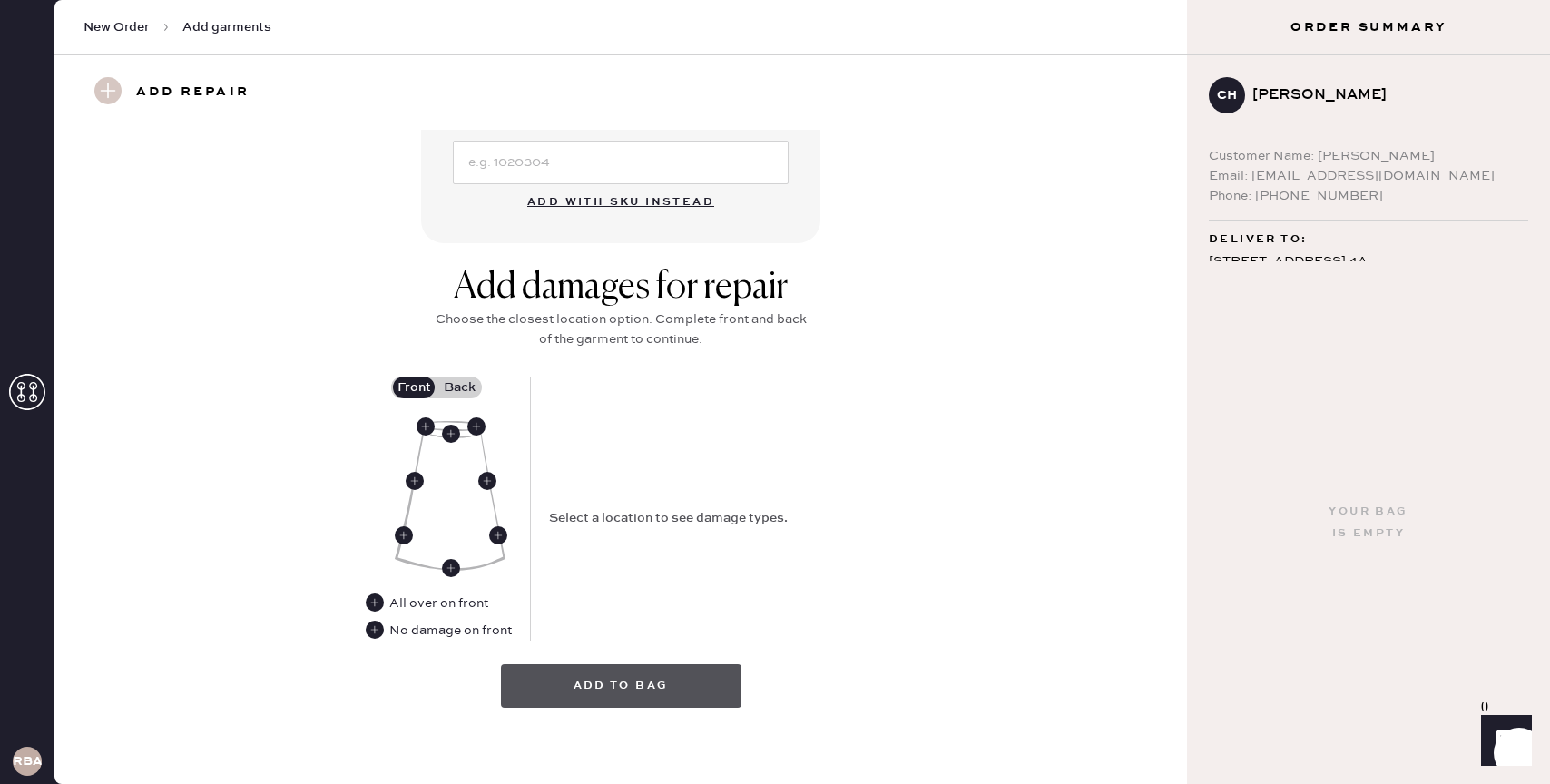
click at [645, 692] on button "Add to bag" at bounding box center [621, 686] width 240 height 44
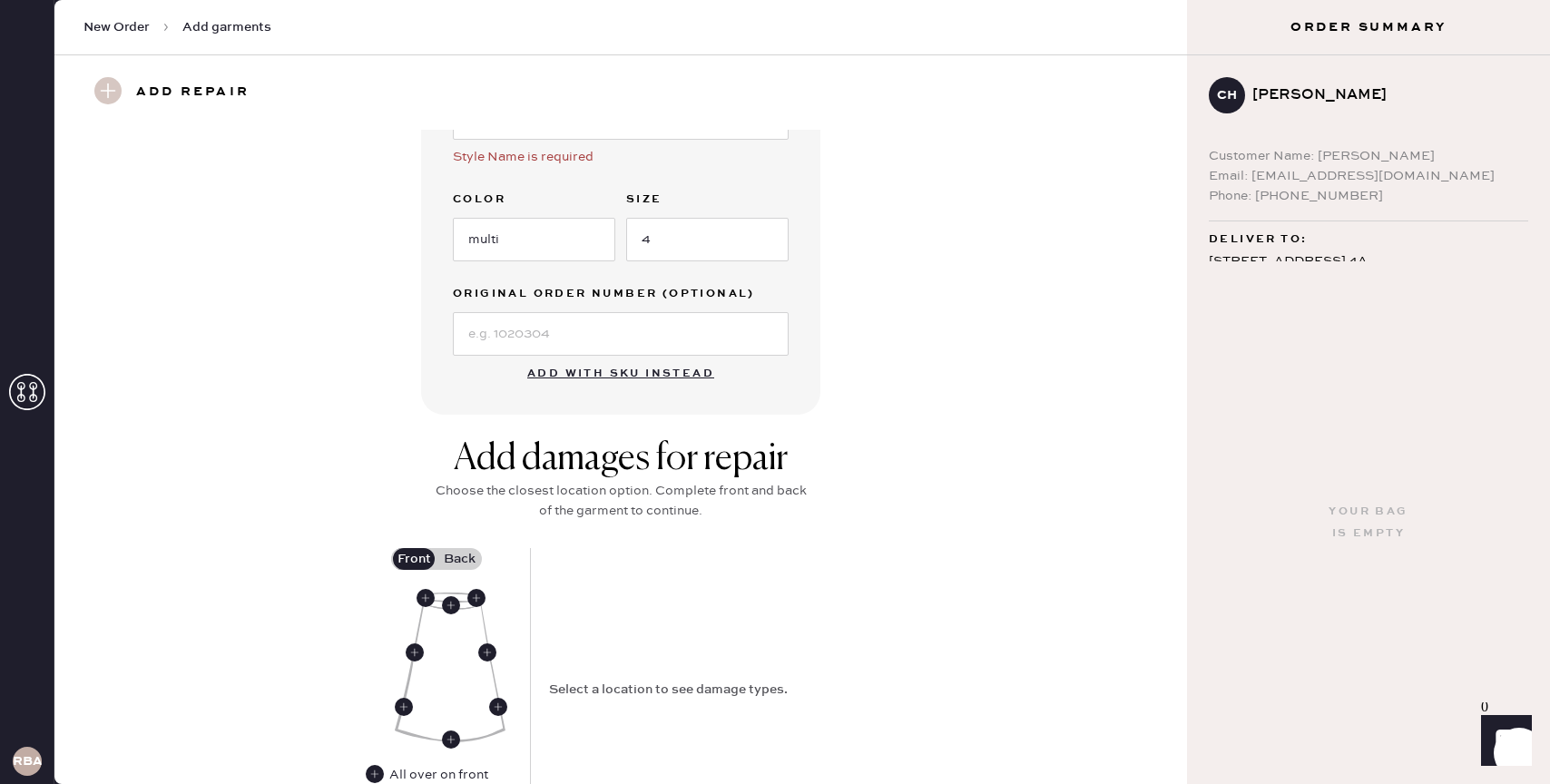
scroll to position [642, 0]
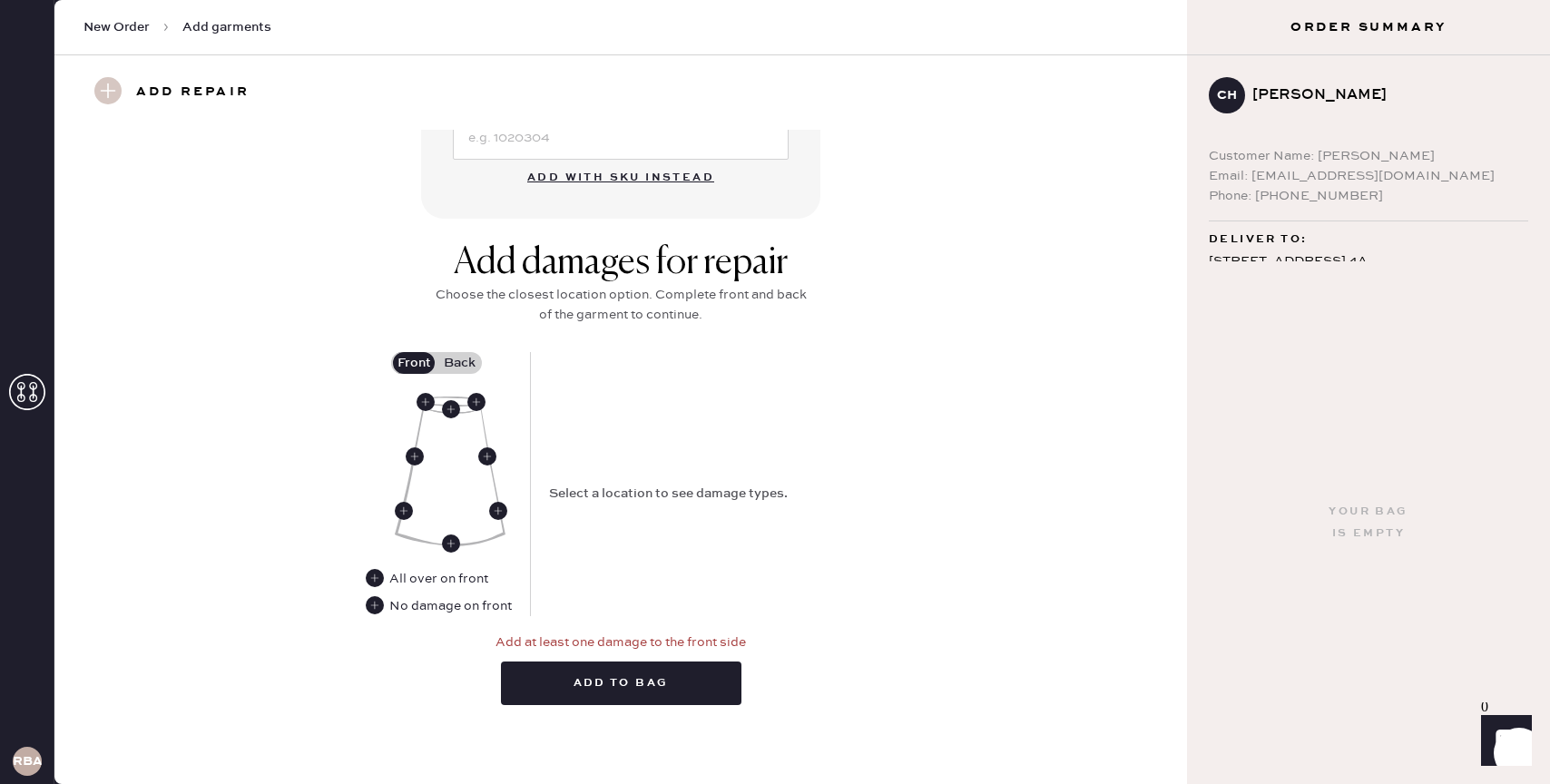
click at [453, 358] on label "Back" at bounding box center [460, 363] width 46 height 22
click at [459, 363] on input "Back" at bounding box center [459, 363] width 0 height 0
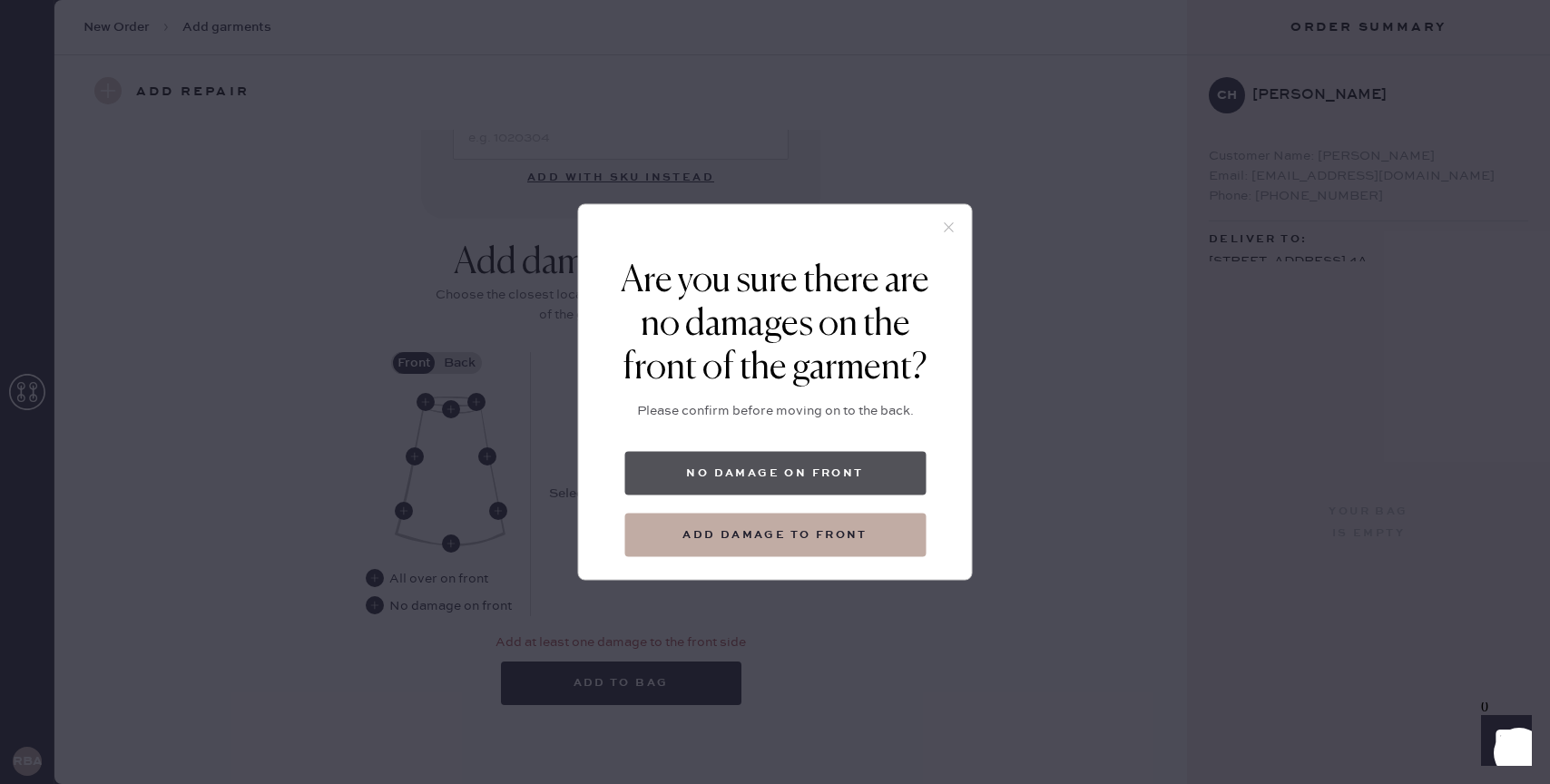
click at [829, 471] on button "No damage on front" at bounding box center [775, 474] width 302 height 44
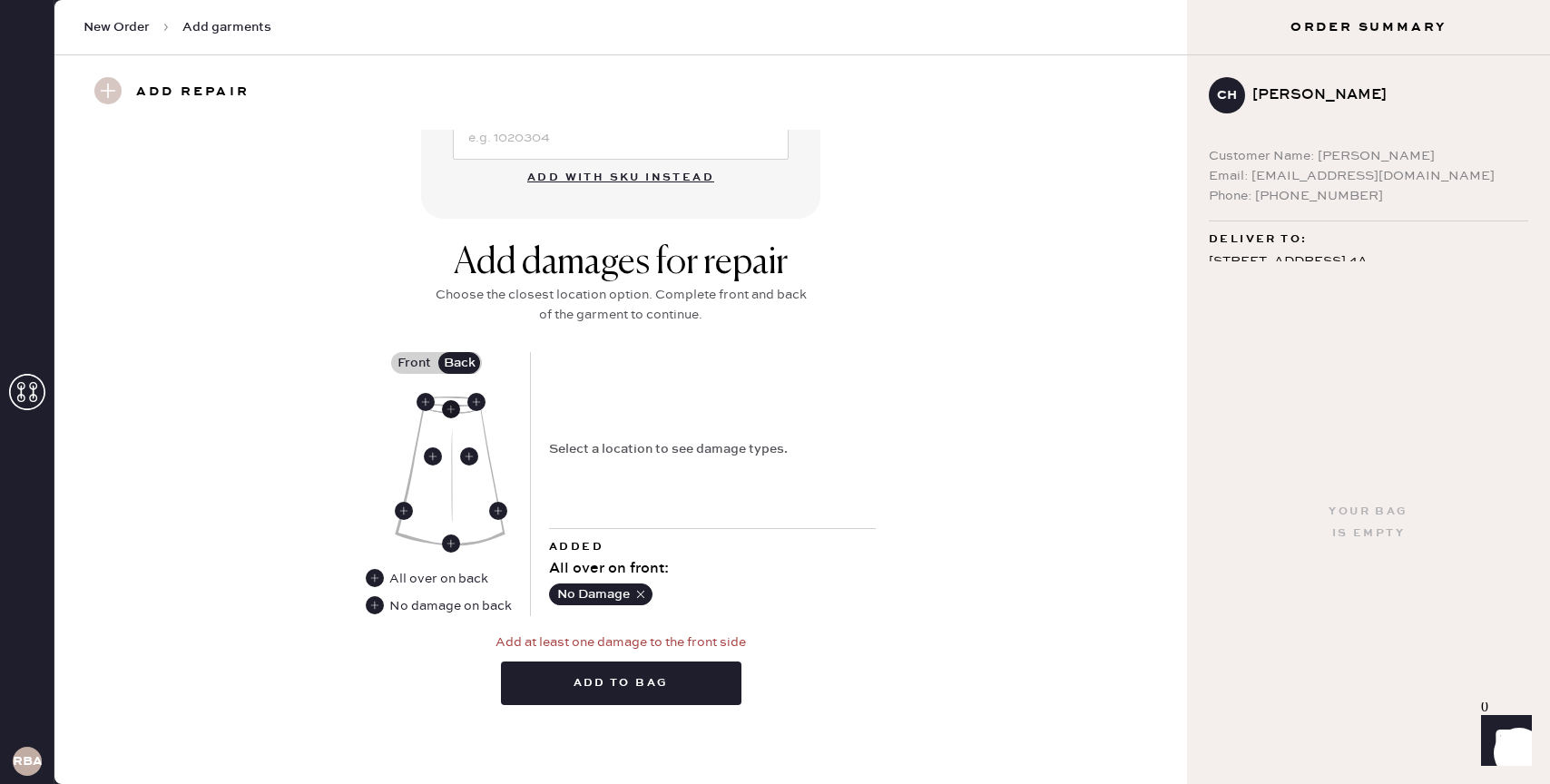
click at [451, 409] on use at bounding box center [451, 409] width 18 height 18
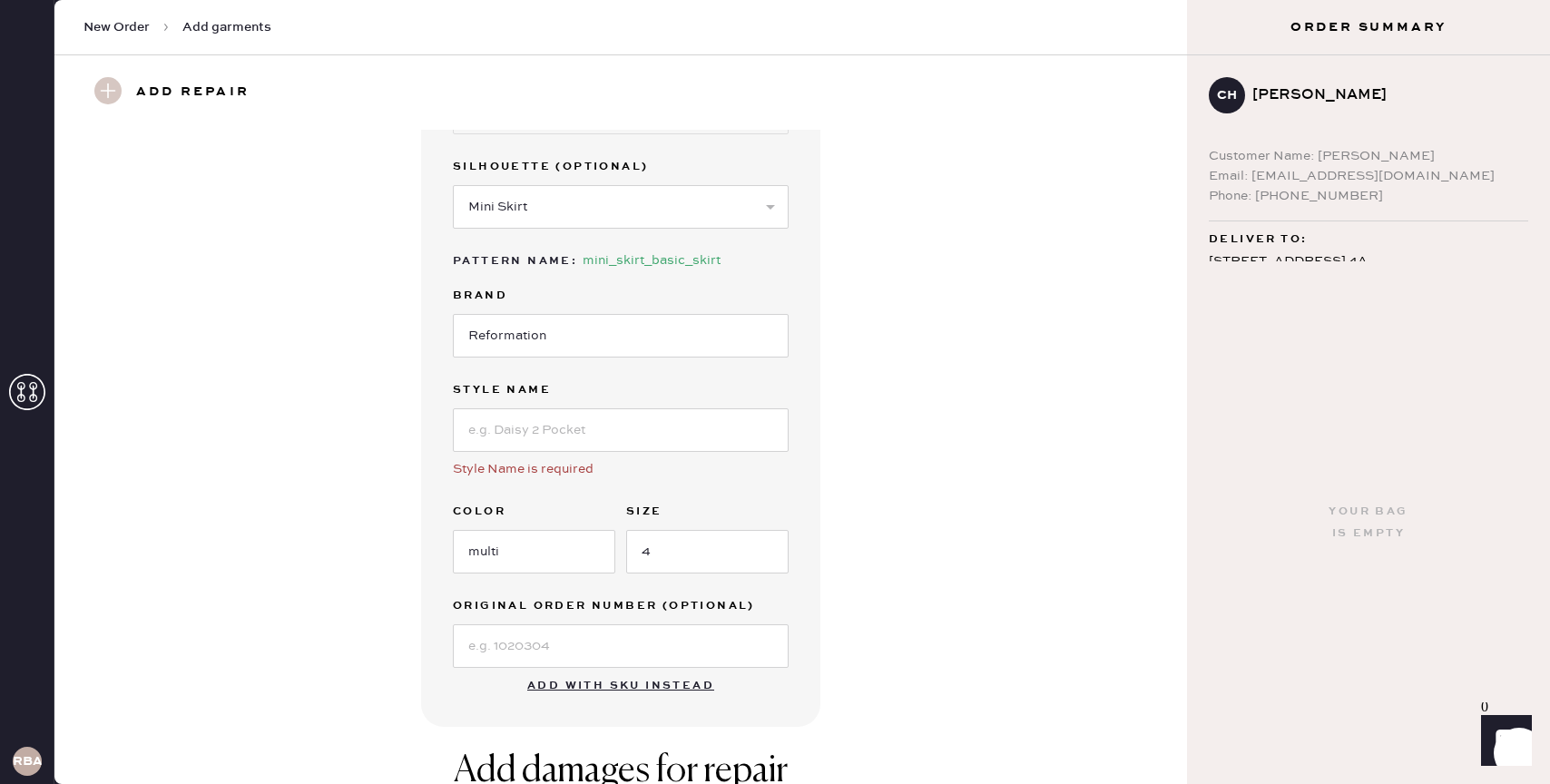
scroll to position [0, 0]
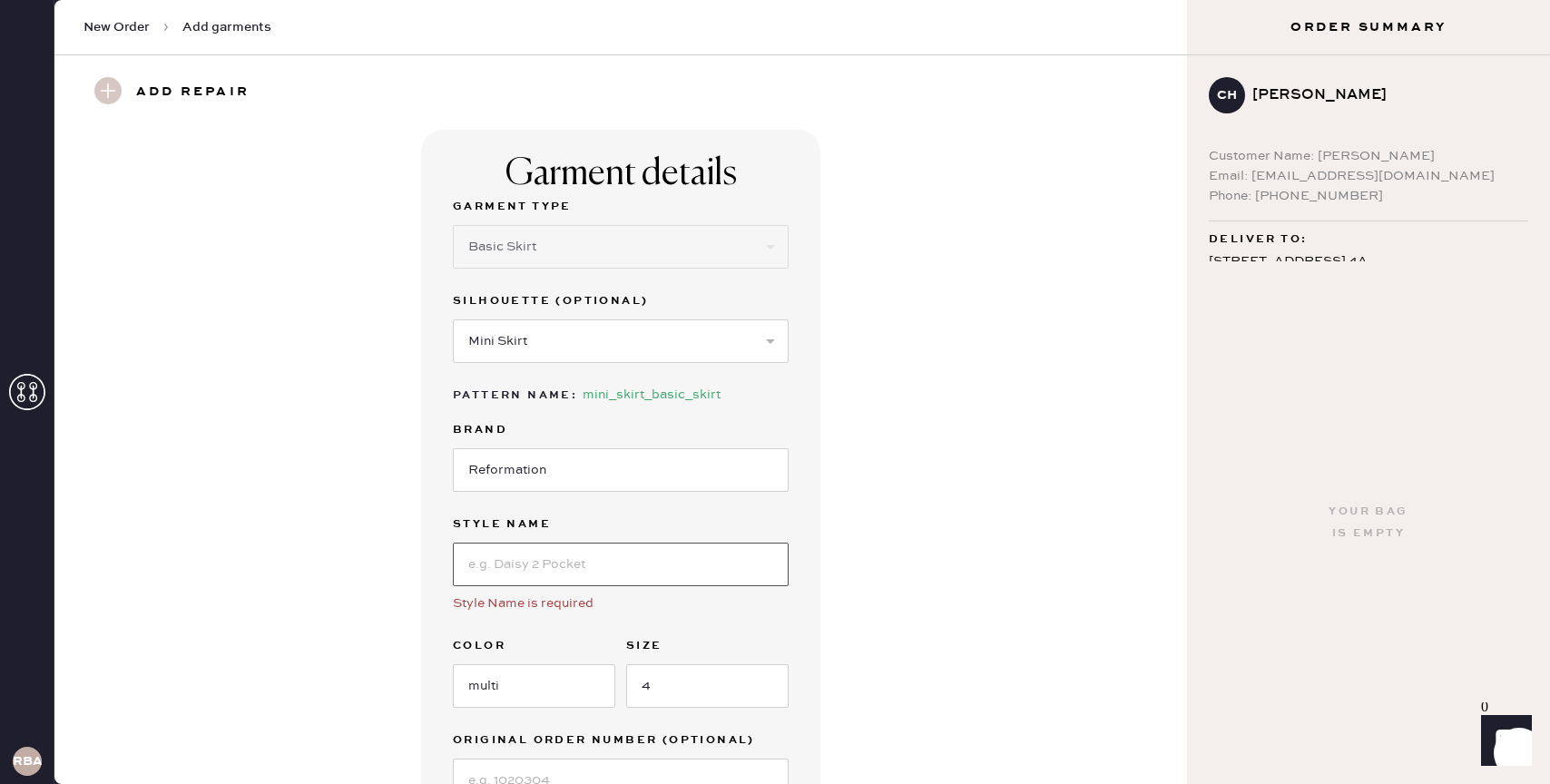
click at [572, 567] on input at bounding box center [621, 565] width 335 height 44
click at [853, 604] on div "Garment details Garment Type Select Basic Skirt Jeans Leggings Pants Shorts Bas…" at bounding box center [621, 495] width 1067 height 731
click at [574, 576] on input "eva" at bounding box center [621, 565] width 335 height 44
type input "[PERSON_NAME] skirt"
click at [890, 561] on div "Garment details Garment Type Select Basic Skirt Jeans Leggings Pants Shorts Bas…" at bounding box center [621, 495] width 1067 height 731
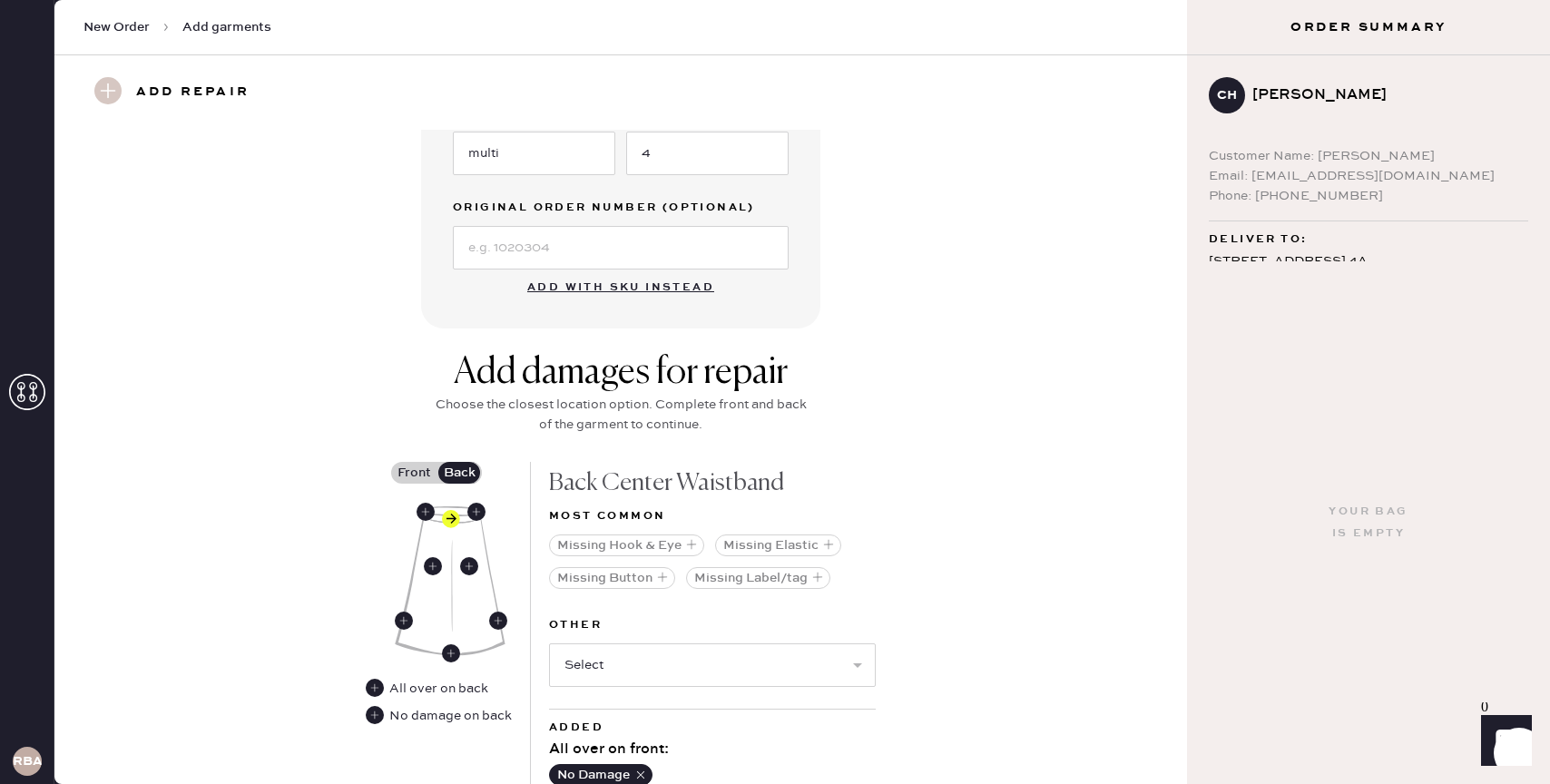
scroll to position [535, 0]
click at [685, 663] on select "Select Broken / Ripped Hem Broken Beads Broken Belt Loop Broken Button Broken E…" at bounding box center [712, 663] width 326 height 44
select select "1301"
click at [549, 641] on select "Select Broken / Ripped Hem Broken Beads Broken Belt Loop Broken Button Broken E…" at bounding box center [712, 663] width 326 height 44
select select
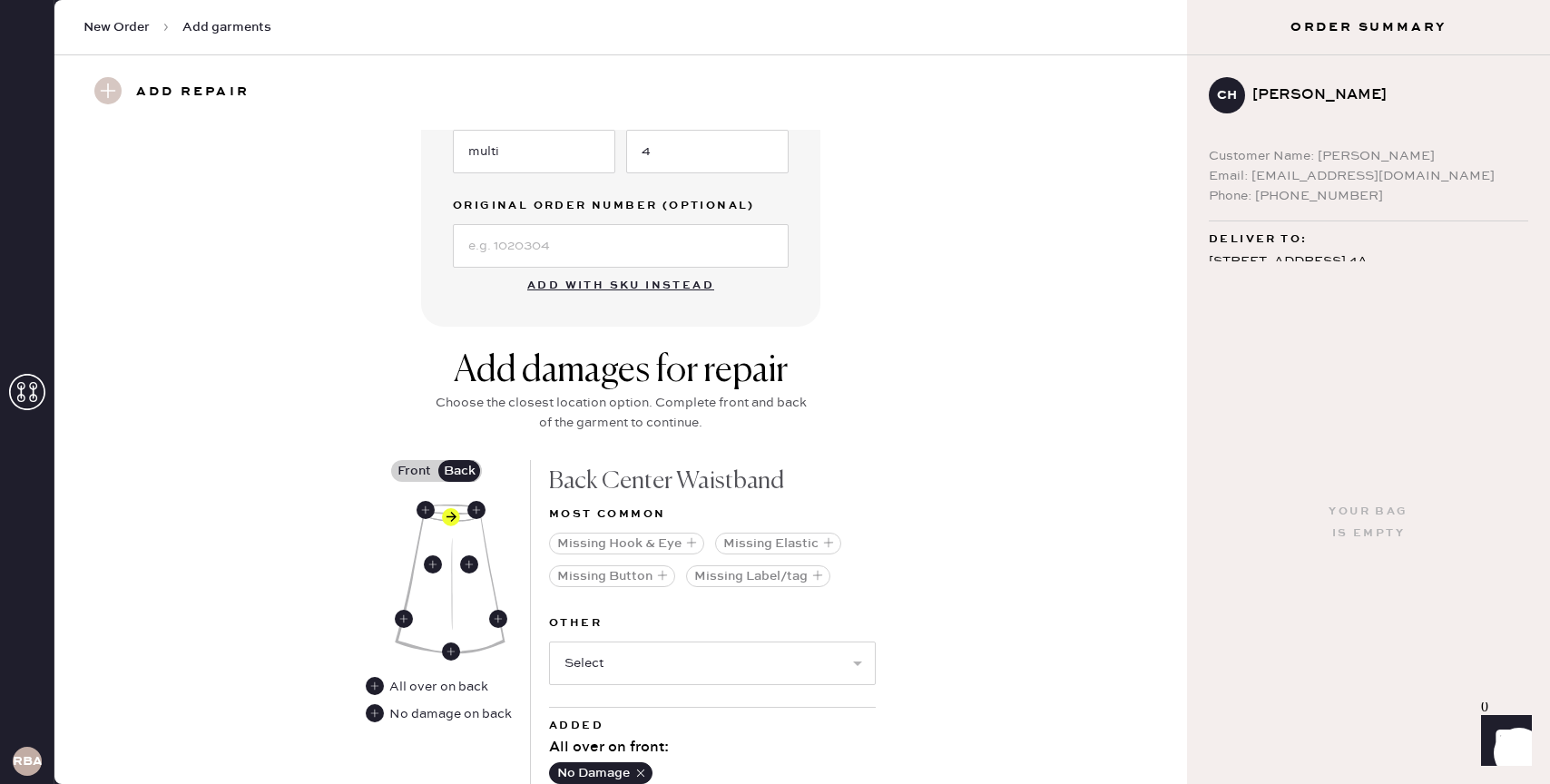
click at [1023, 527] on div "Add damages for repair Choose the closest location option. Complete front and b…" at bounding box center [621, 650] width 1067 height 602
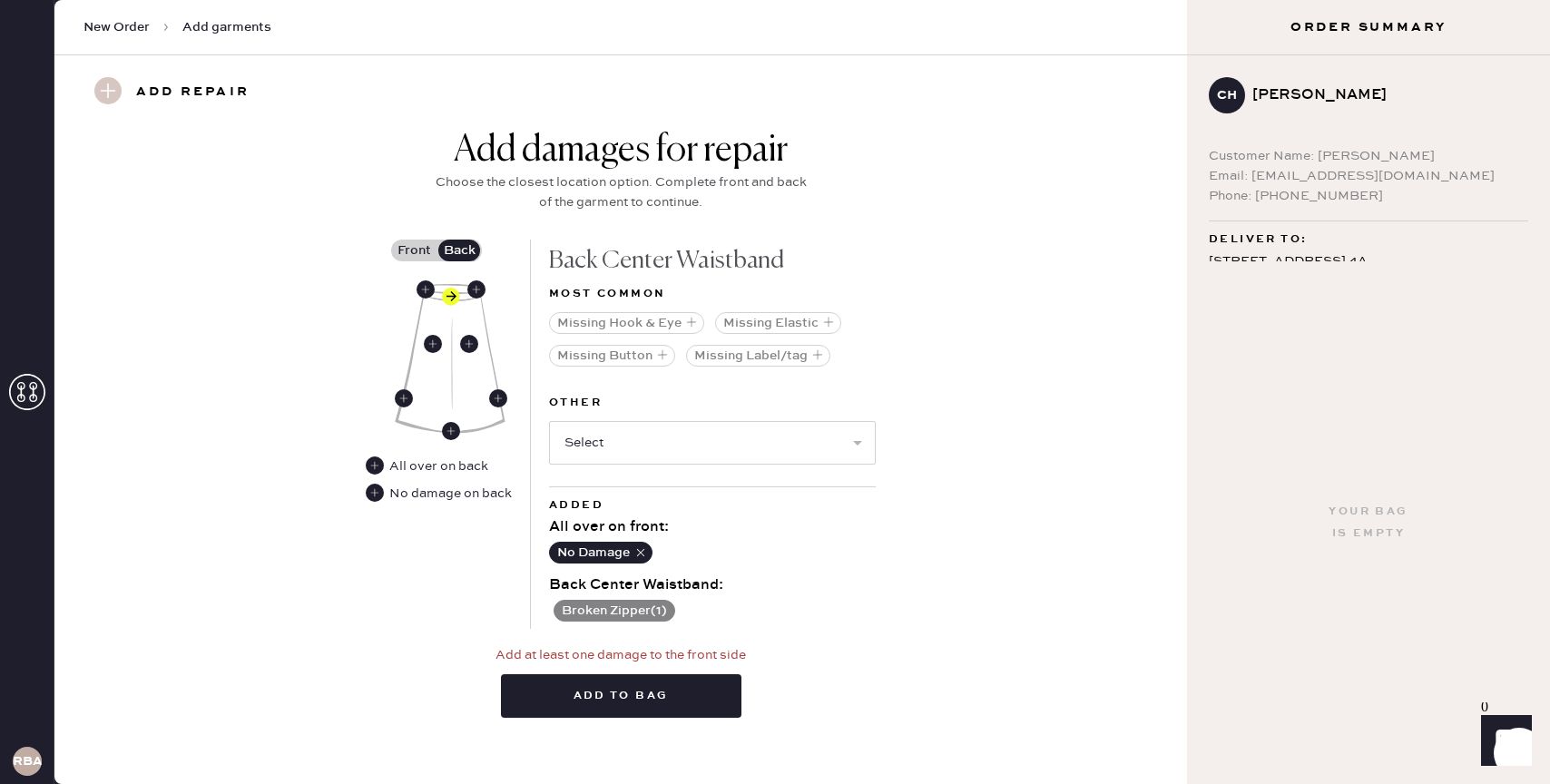
scroll to position [767, 0]
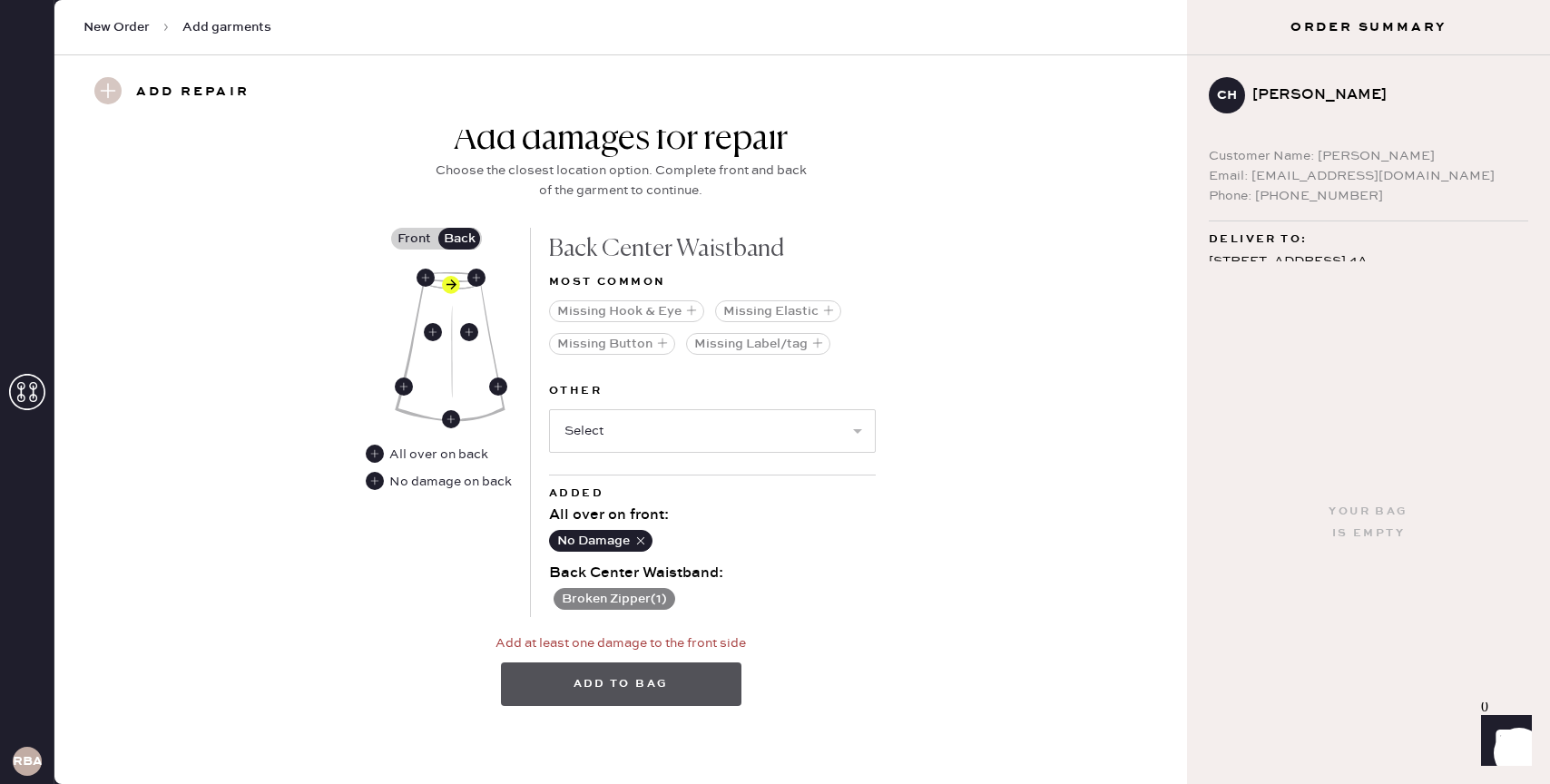
click at [636, 689] on button "Add to bag" at bounding box center [621, 684] width 240 height 44
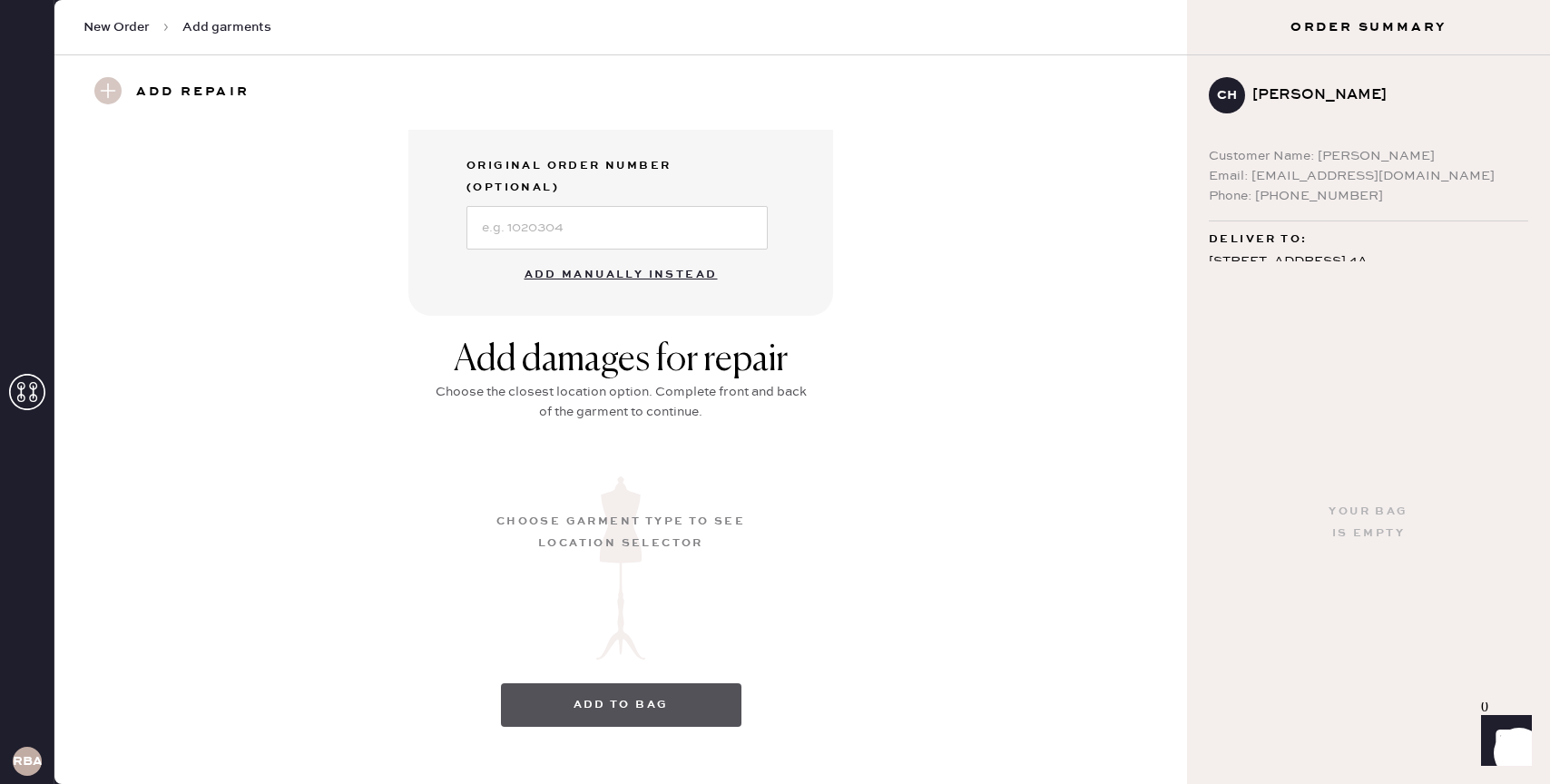
scroll to position [109, 0]
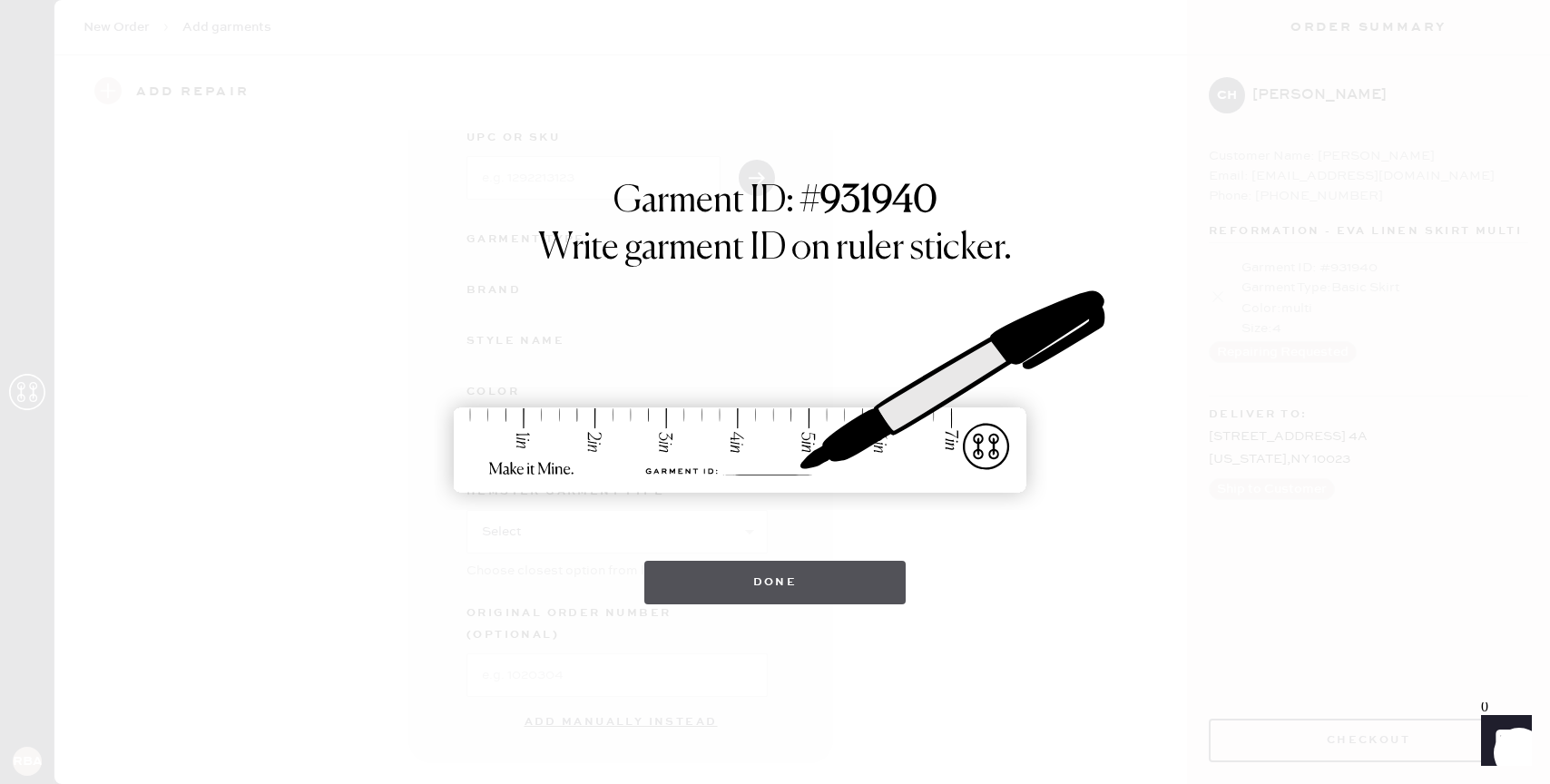
click at [836, 593] on button "Done" at bounding box center [775, 583] width 262 height 44
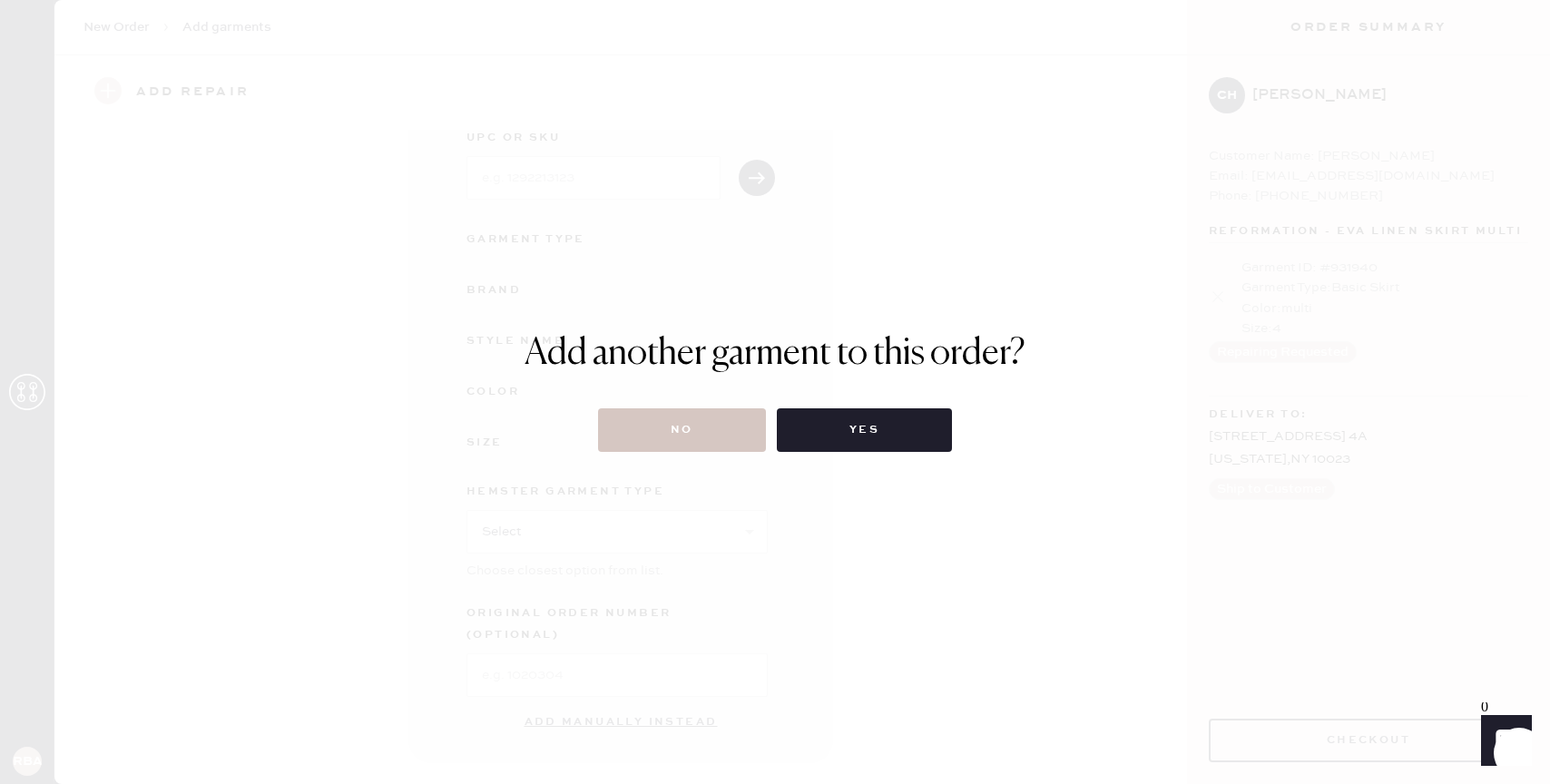
click at [641, 455] on div "Add another garment to this order? No Yes" at bounding box center [775, 392] width 1550 height 784
click at [646, 431] on button "No" at bounding box center [682, 430] width 168 height 44
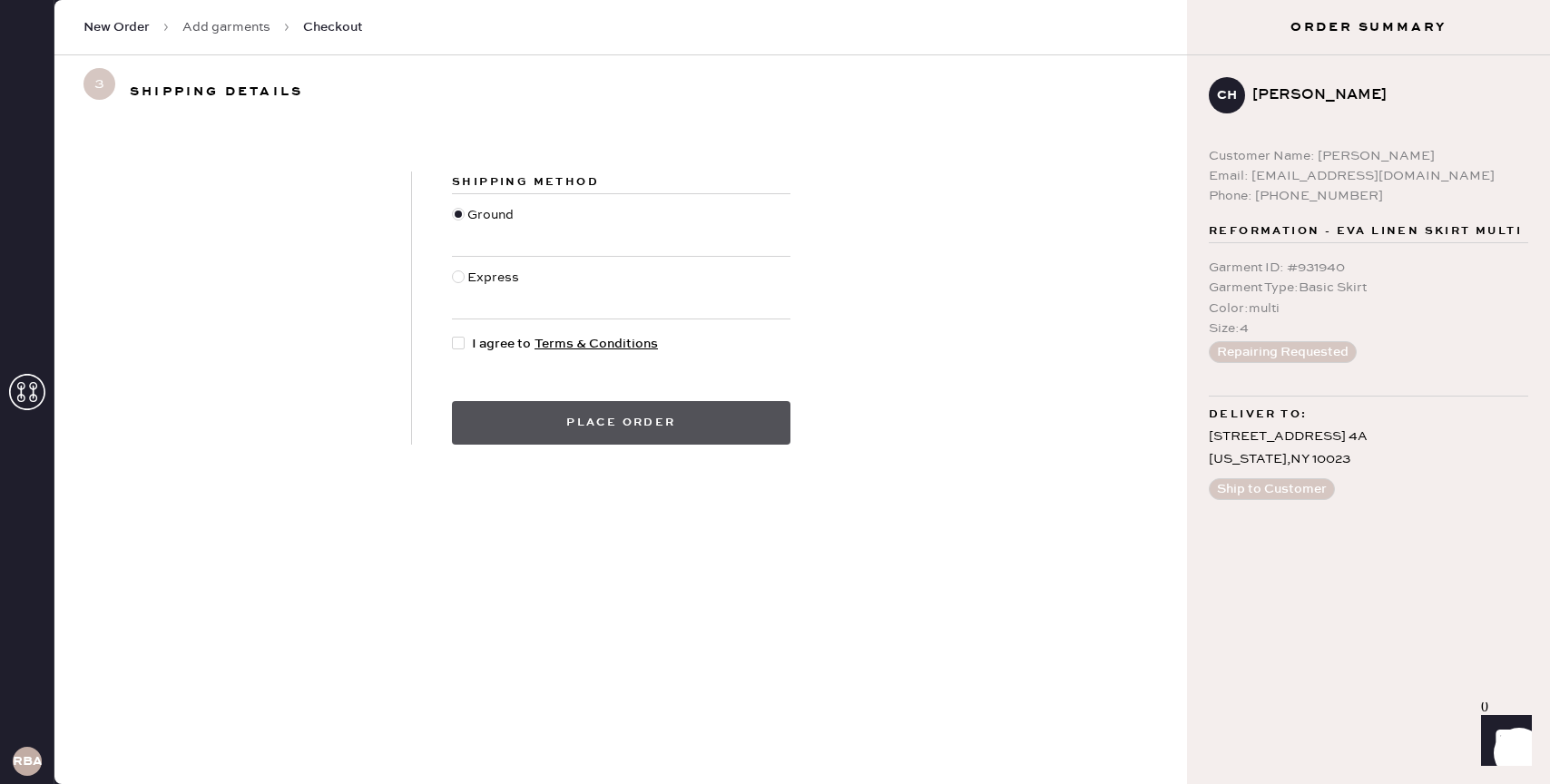
click at [643, 421] on button "Place order" at bounding box center [621, 423] width 338 height 44
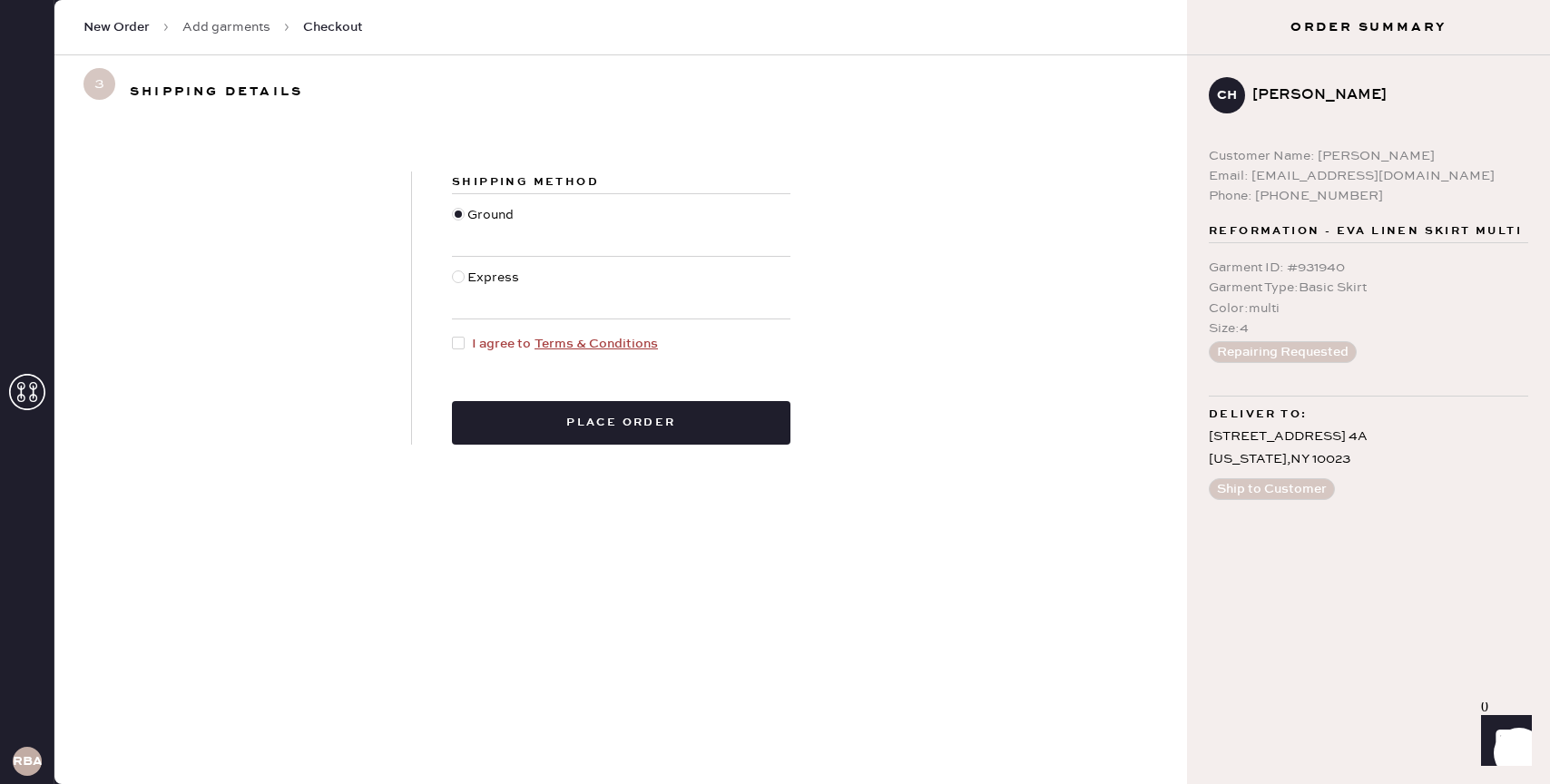
click at [458, 347] on div at bounding box center [459, 343] width 13 height 13
click at [453, 334] on input "I agree to Terms & Conditions" at bounding box center [452, 334] width 1 height 1
checkbox input "true"
click at [556, 429] on button "Place order" at bounding box center [621, 423] width 338 height 44
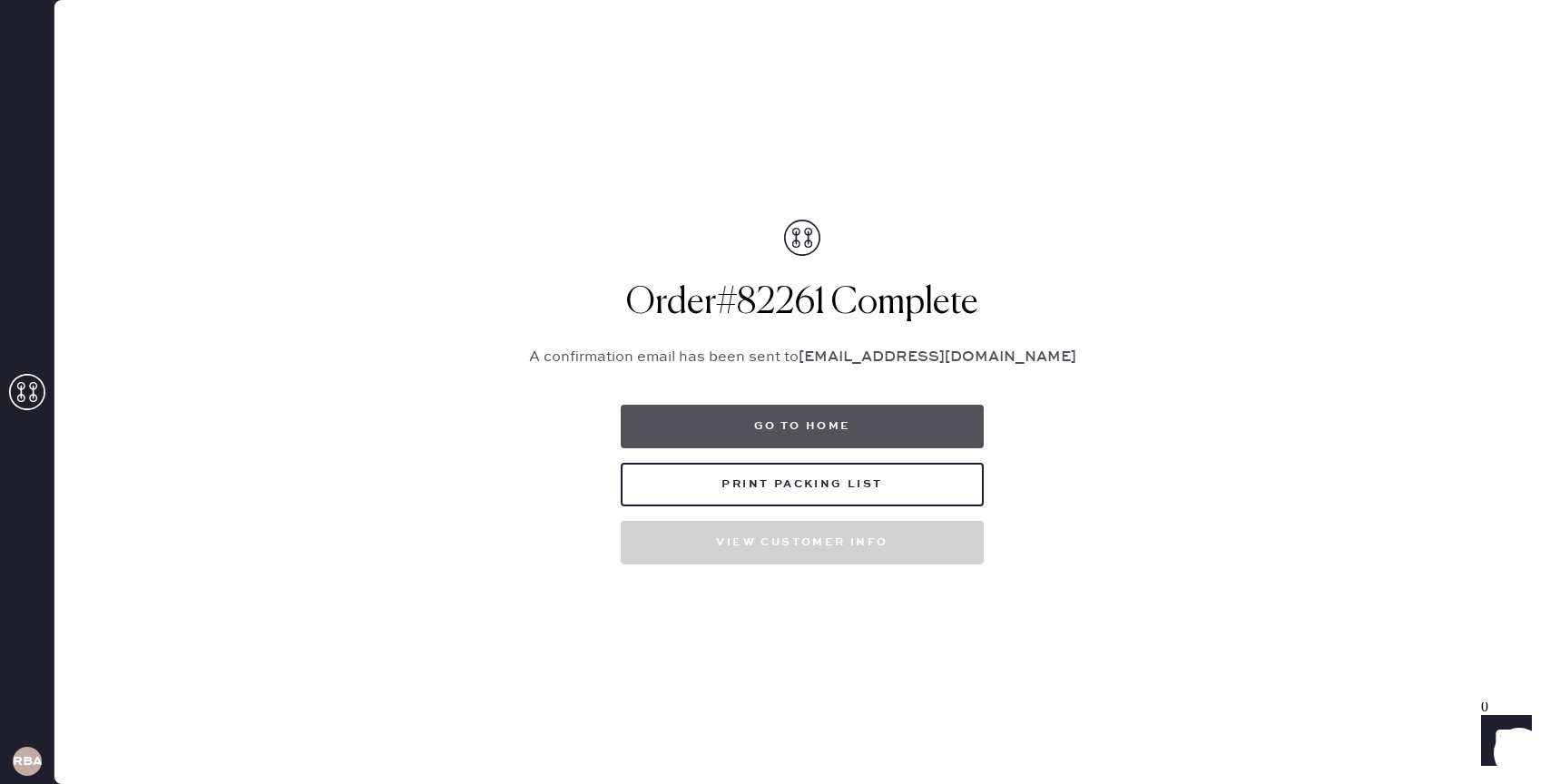
click at [910, 414] on button "Go to home" at bounding box center [802, 427] width 363 height 44
